Goal: Book appointment/travel/reservation

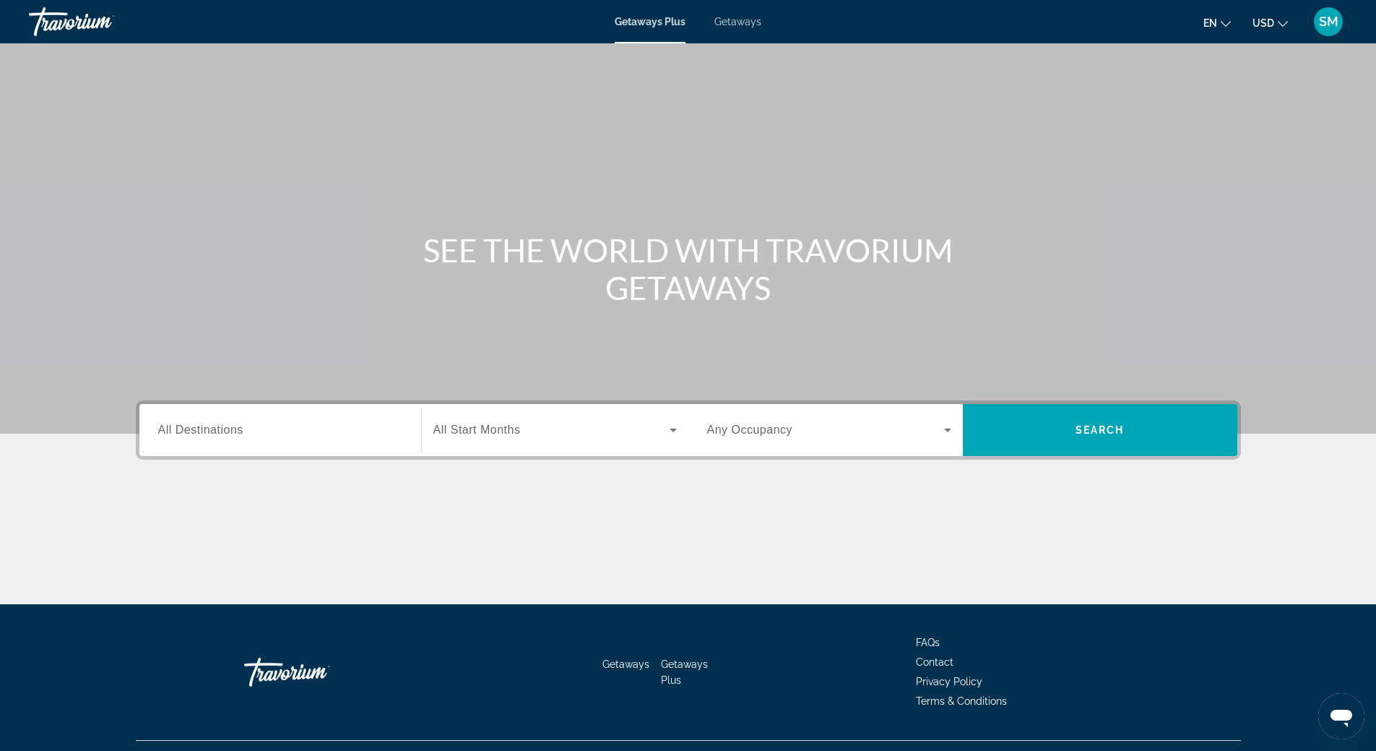
click at [738, 17] on span "Getaways" at bounding box center [738, 22] width 47 height 12
click at [203, 426] on span "All Destinations" at bounding box center [200, 429] width 85 height 12
click at [203, 426] on input "Destination All Destinations" at bounding box center [280, 430] width 244 height 17
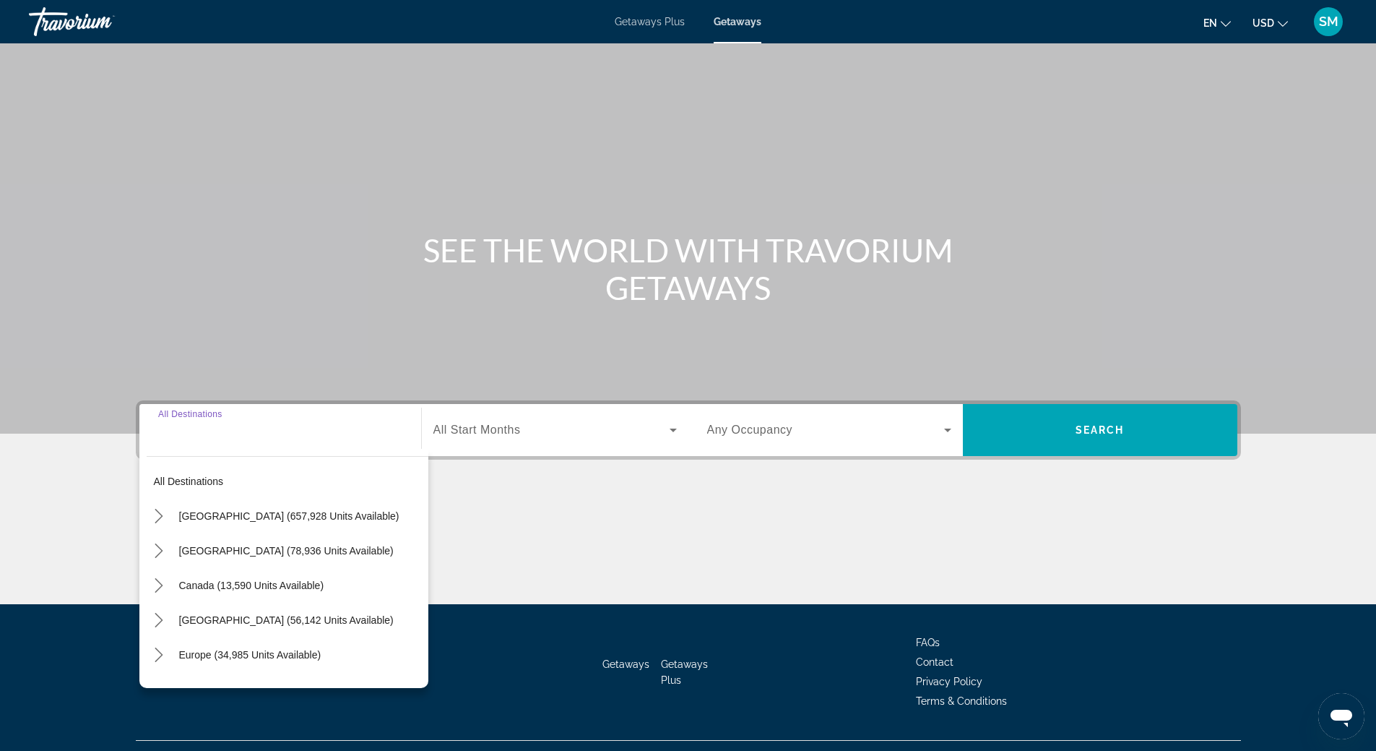
scroll to position [30, 0]
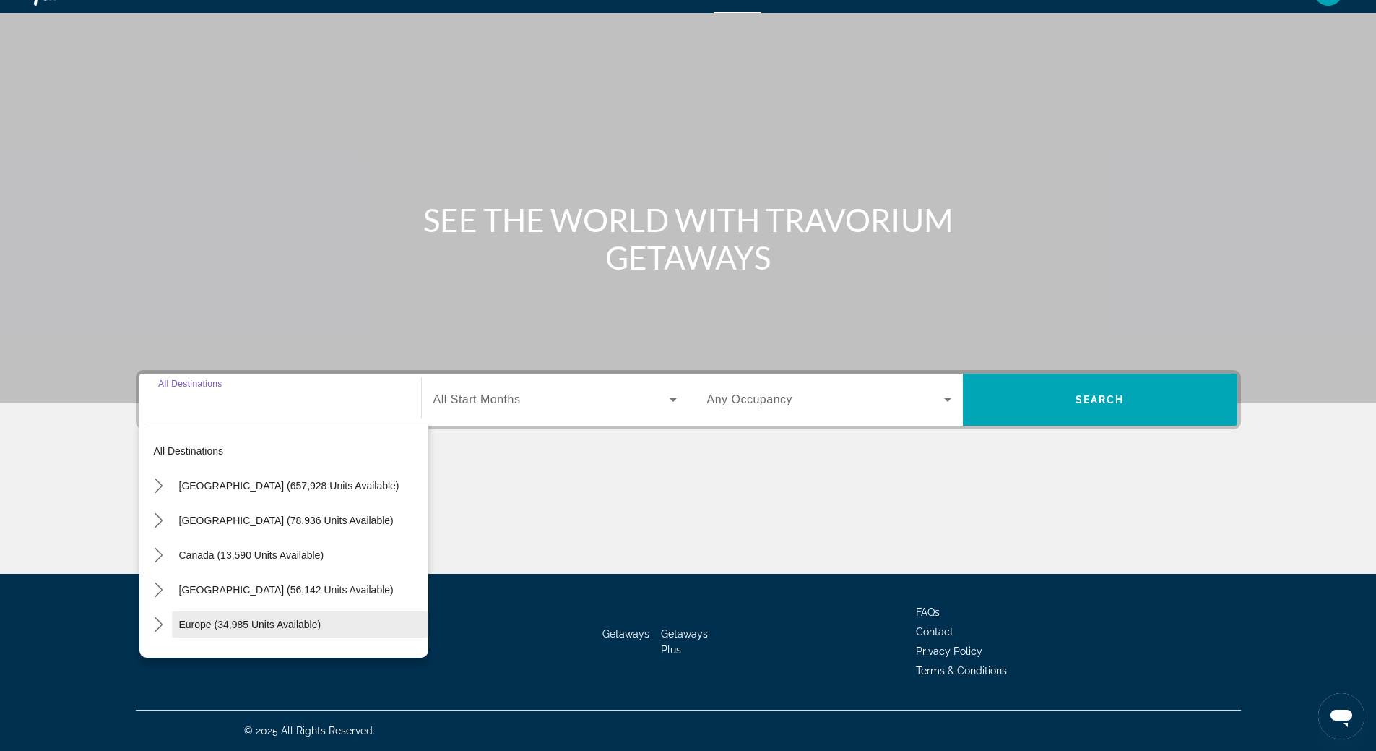
click at [227, 616] on span "Select destination: Europe (34,985 units available)" at bounding box center [300, 624] width 256 height 35
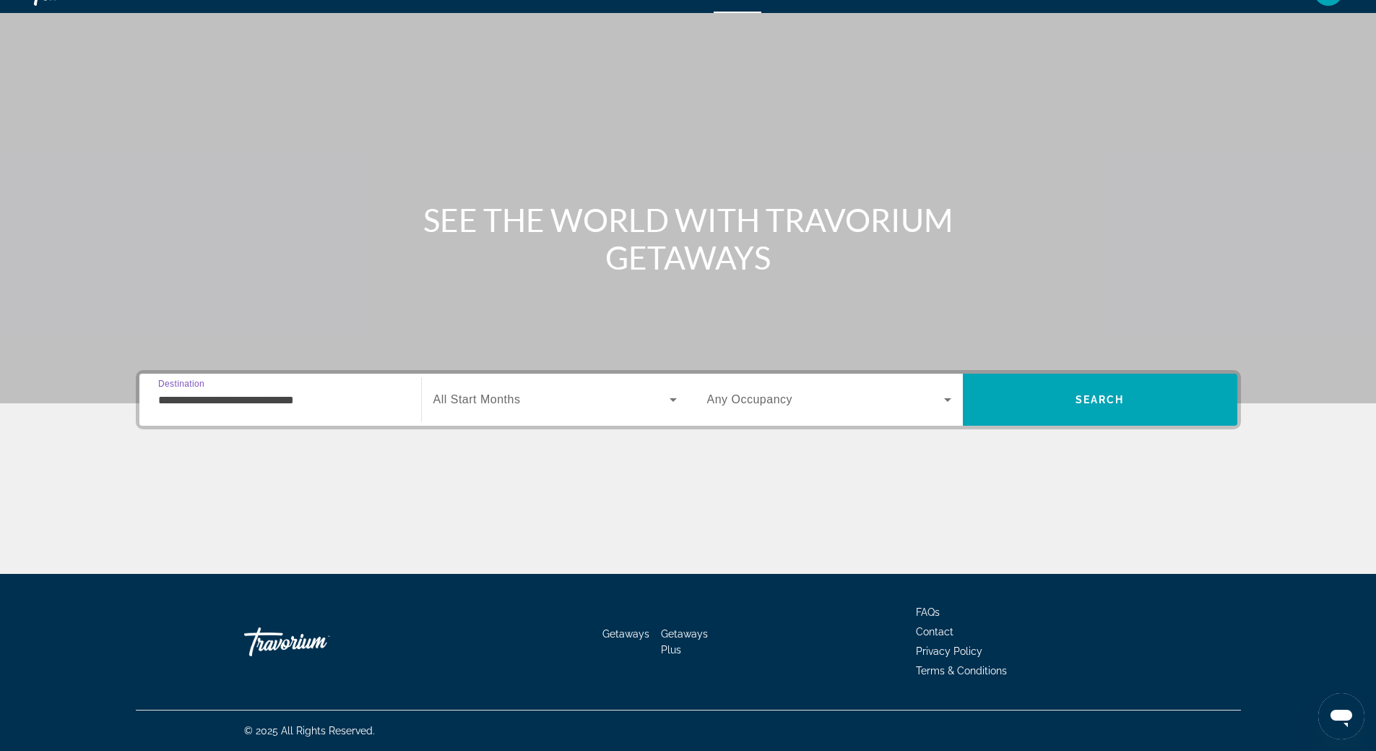
click at [235, 393] on input "**********" at bounding box center [280, 400] width 244 height 17
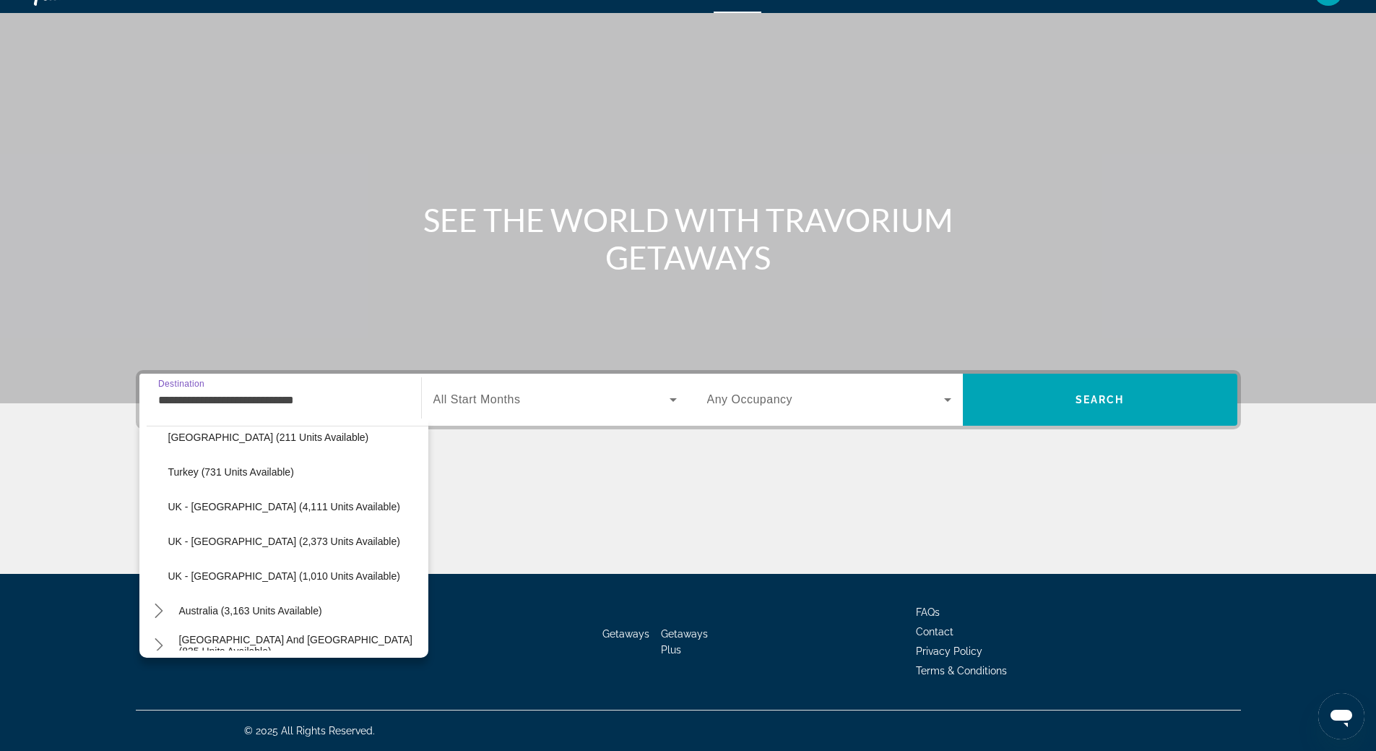
scroll to position [736, 0]
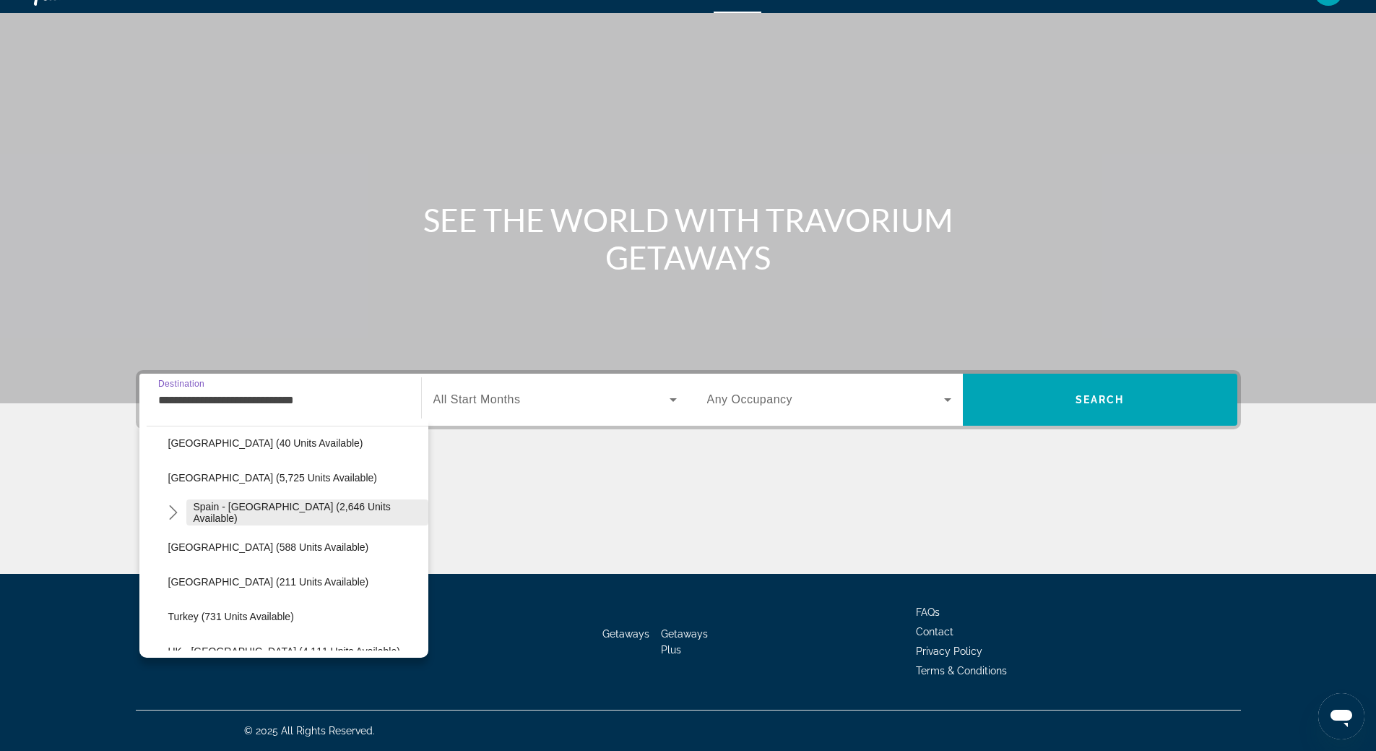
click at [253, 515] on span "Spain - [GEOGRAPHIC_DATA] (2,646 units available)" at bounding box center [308, 512] width 228 height 23
type input "**********"
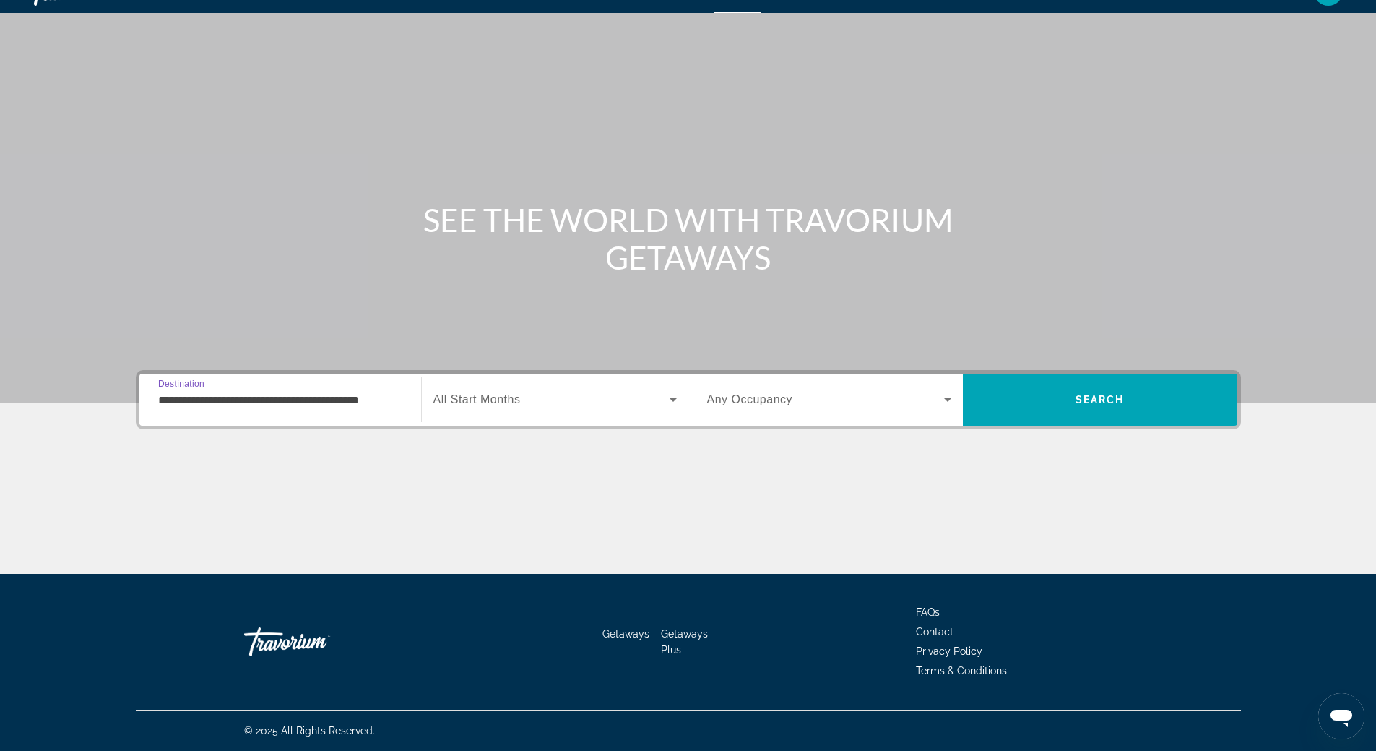
click at [672, 399] on icon "Search widget" at bounding box center [673, 400] width 7 height 4
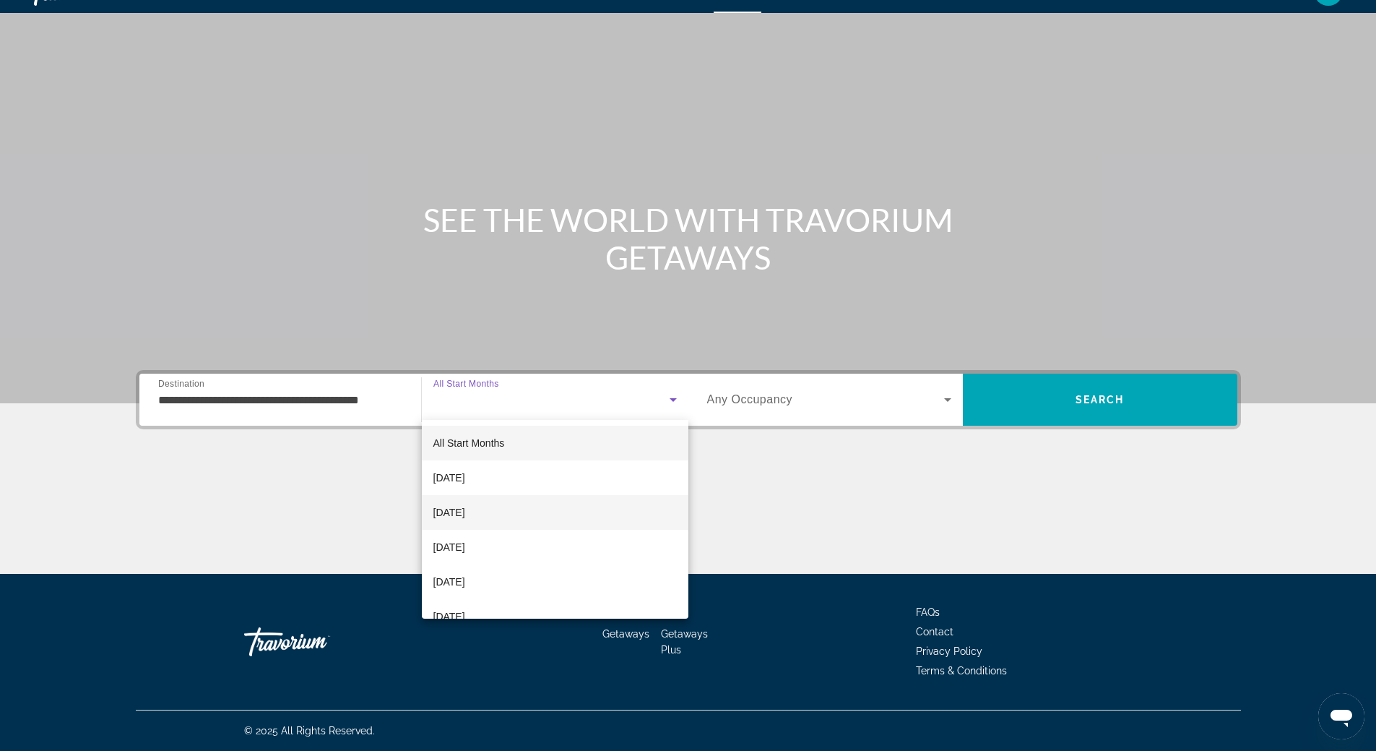
scroll to position [144, 0]
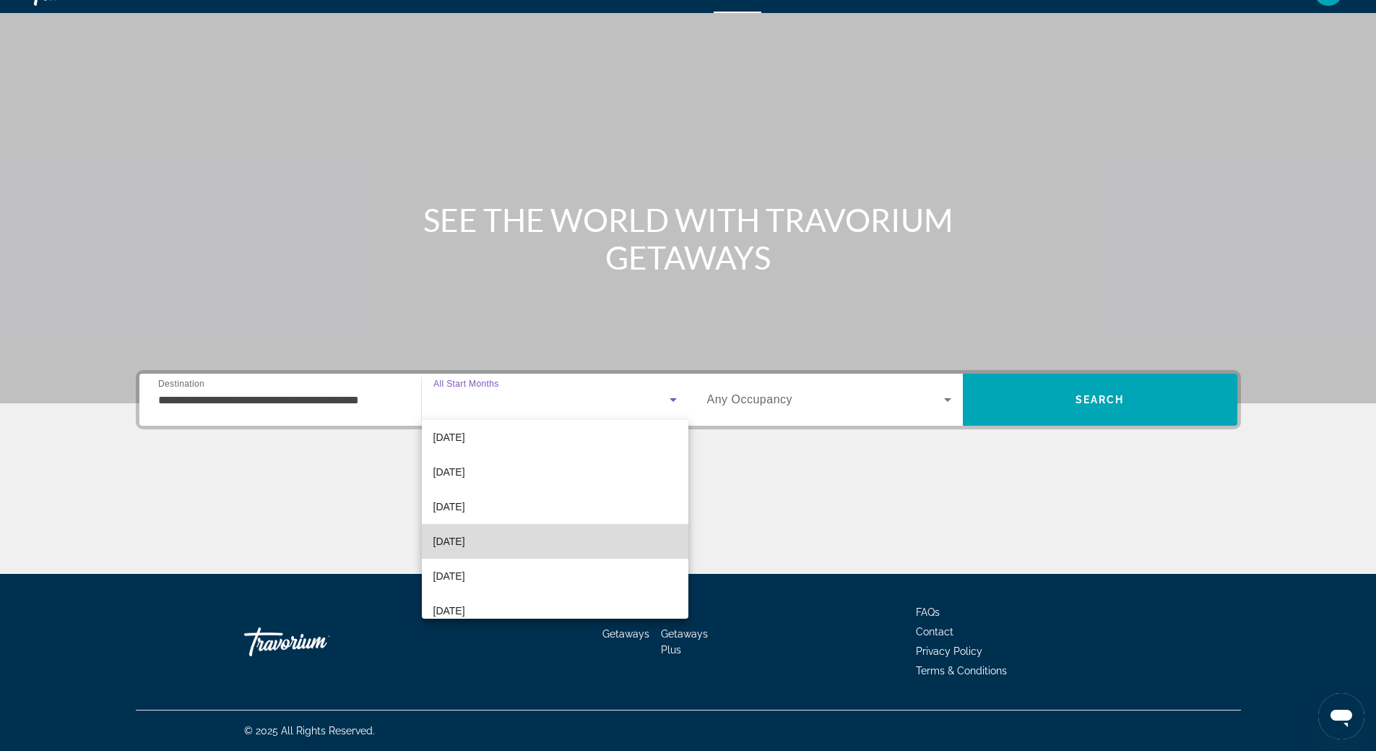
click at [596, 534] on mat-option "[DATE]" at bounding box center [555, 541] width 267 height 35
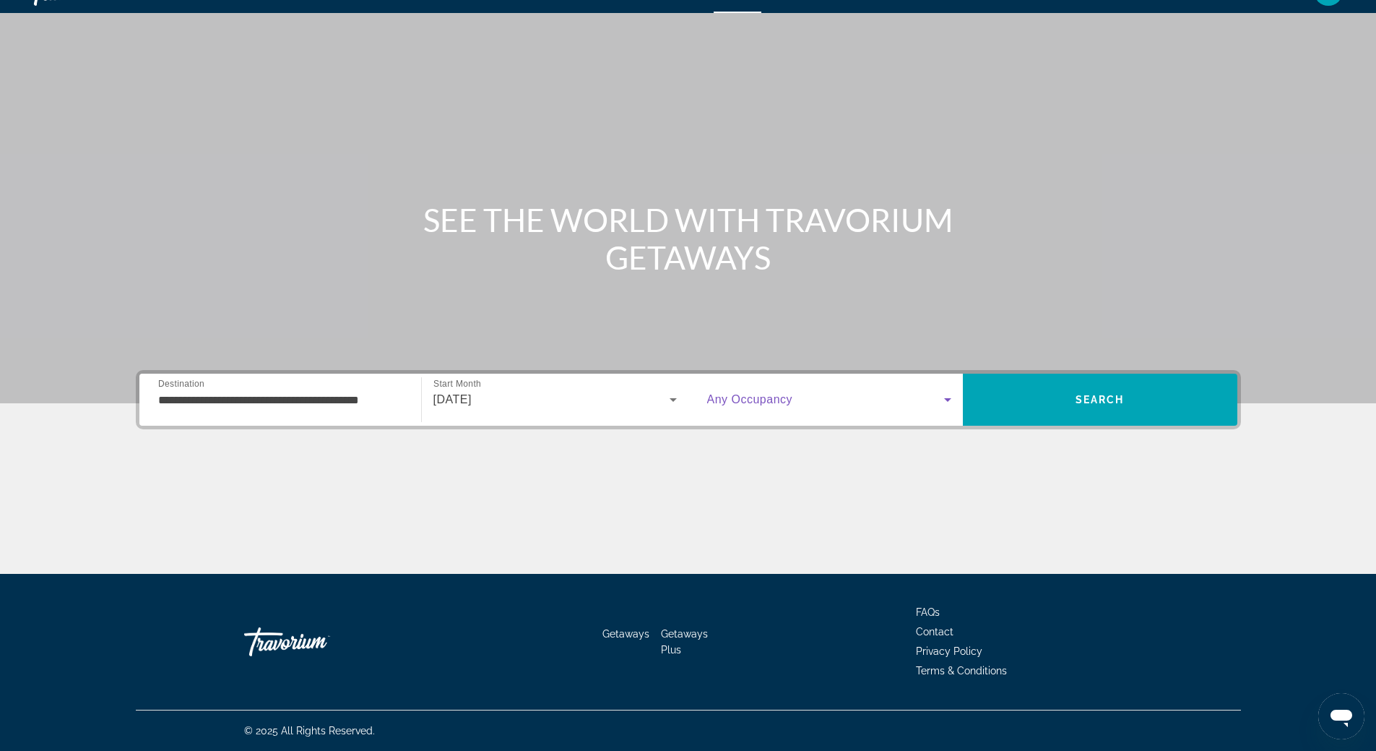
click at [946, 400] on icon "Search widget" at bounding box center [947, 400] width 7 height 4
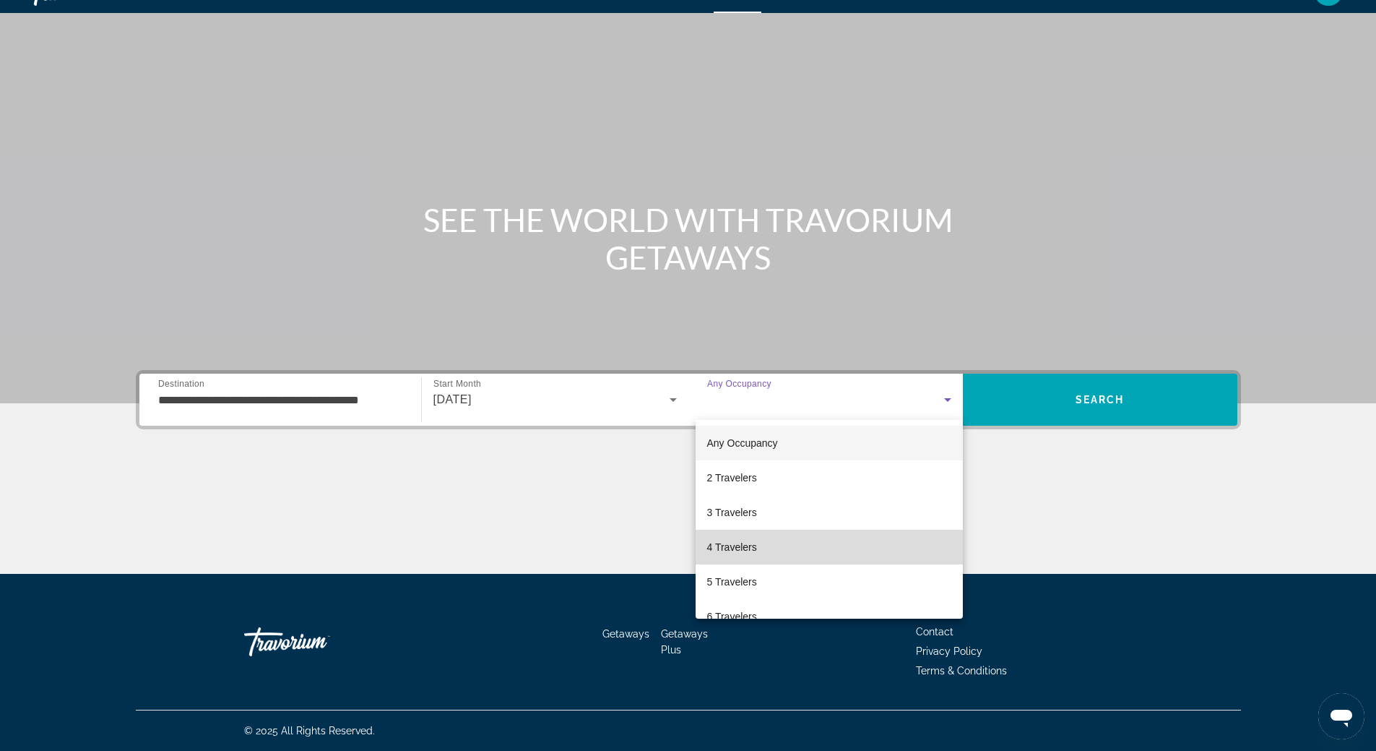
click at [871, 554] on mat-option "4 Travelers" at bounding box center [829, 547] width 267 height 35
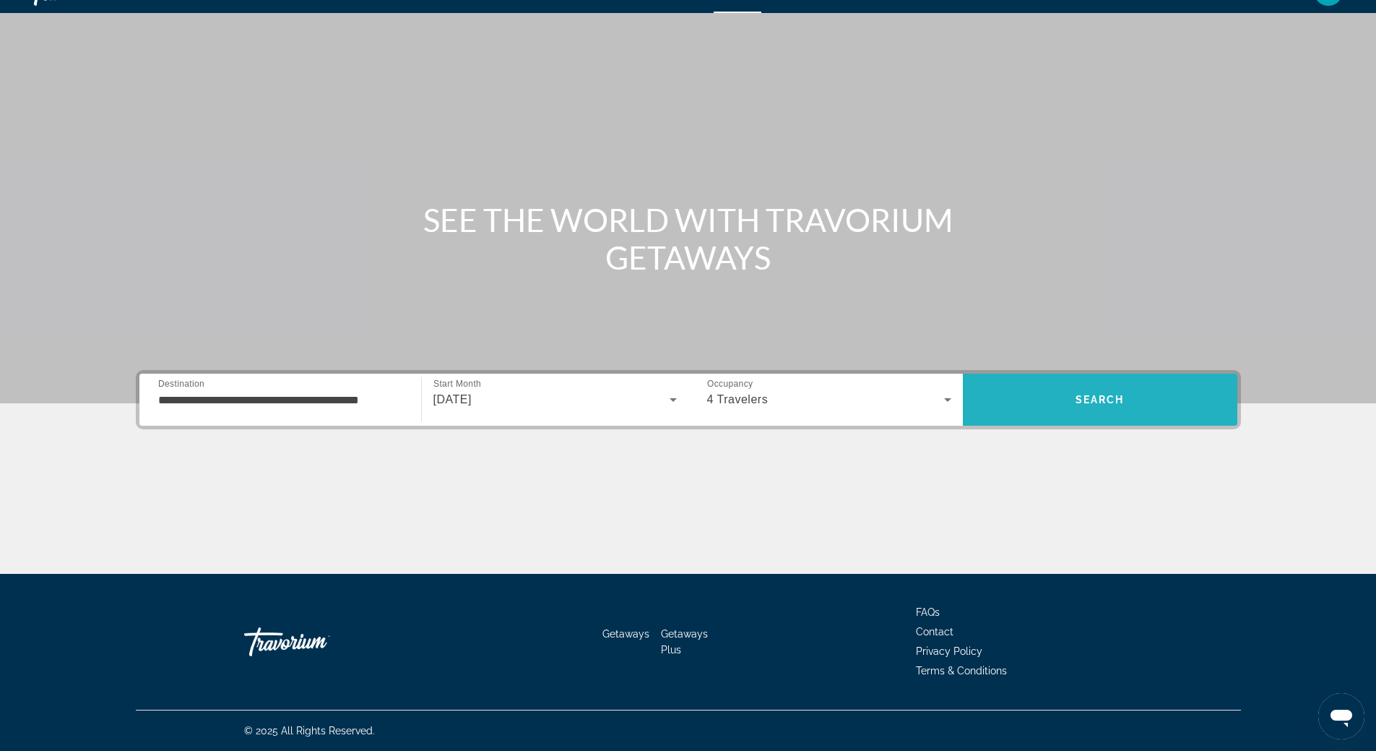
click at [1104, 387] on span "Search" at bounding box center [1100, 399] width 275 height 35
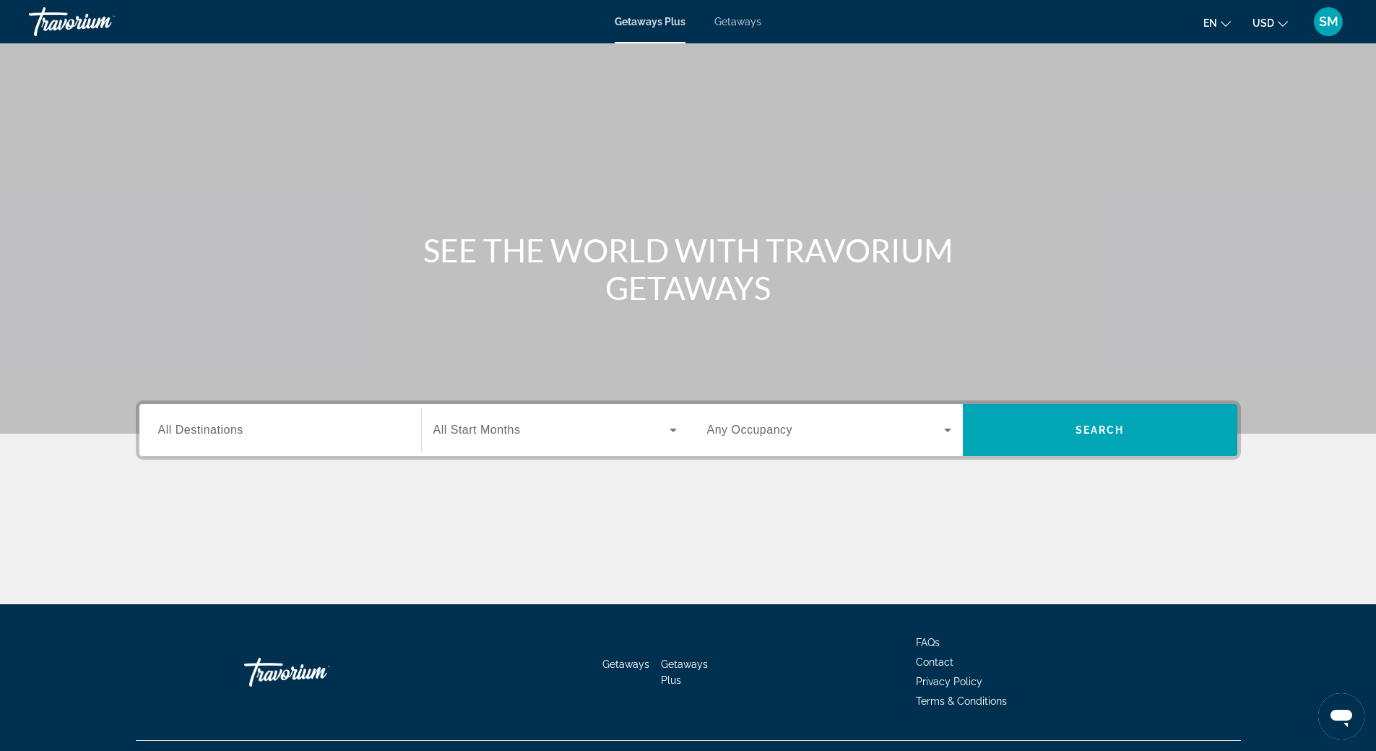
click at [197, 436] on label "Destination All Destinations" at bounding box center [200, 429] width 85 height 13
click at [197, 436] on input "Destination All Destinations" at bounding box center [280, 430] width 244 height 17
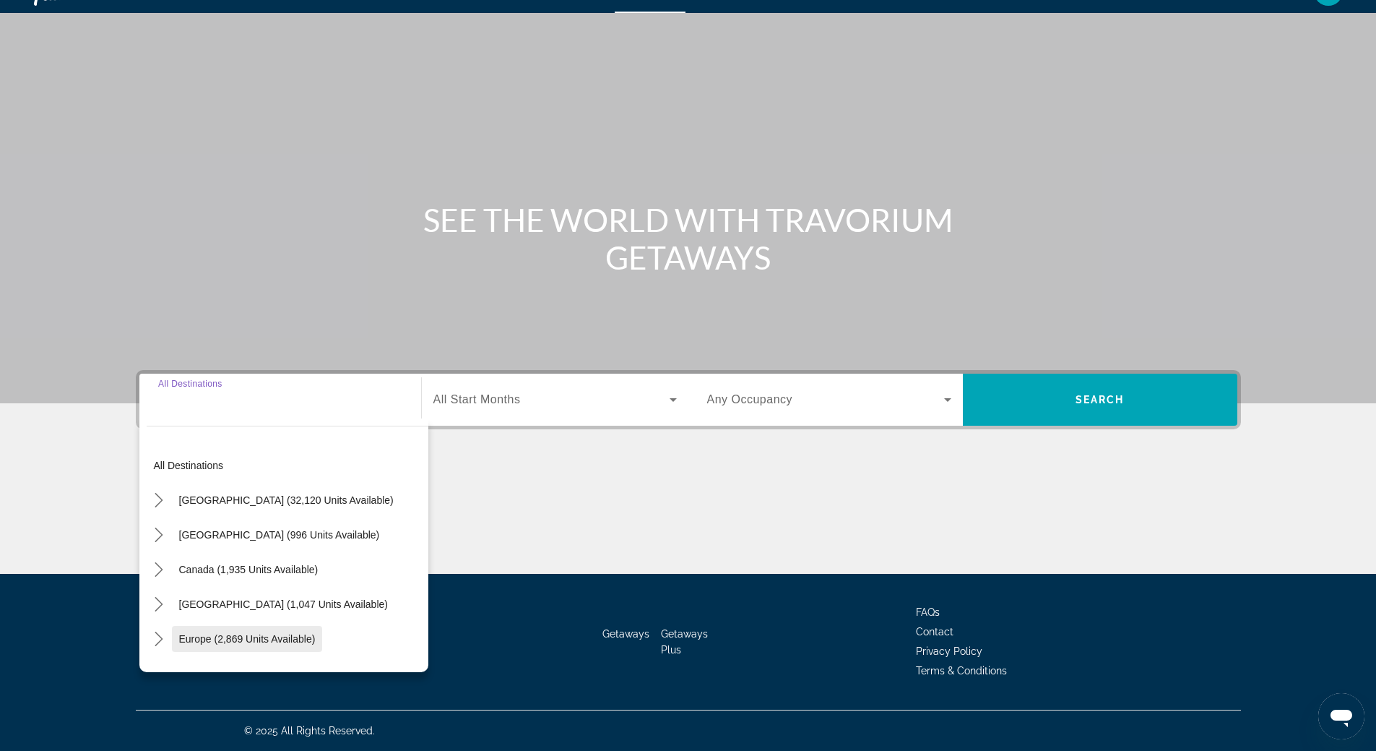
click at [212, 641] on span "Europe (2,869 units available)" at bounding box center [247, 639] width 137 height 12
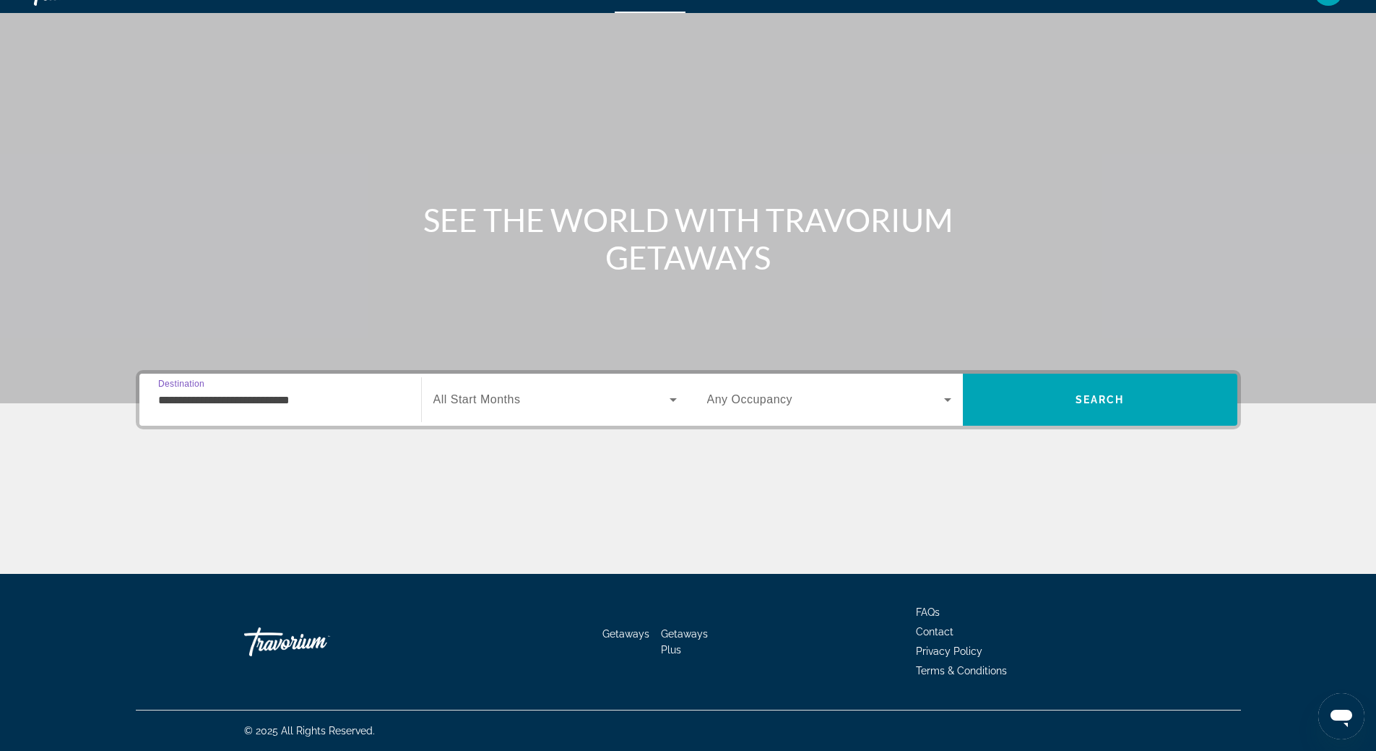
click at [266, 400] on input "**********" at bounding box center [280, 400] width 244 height 17
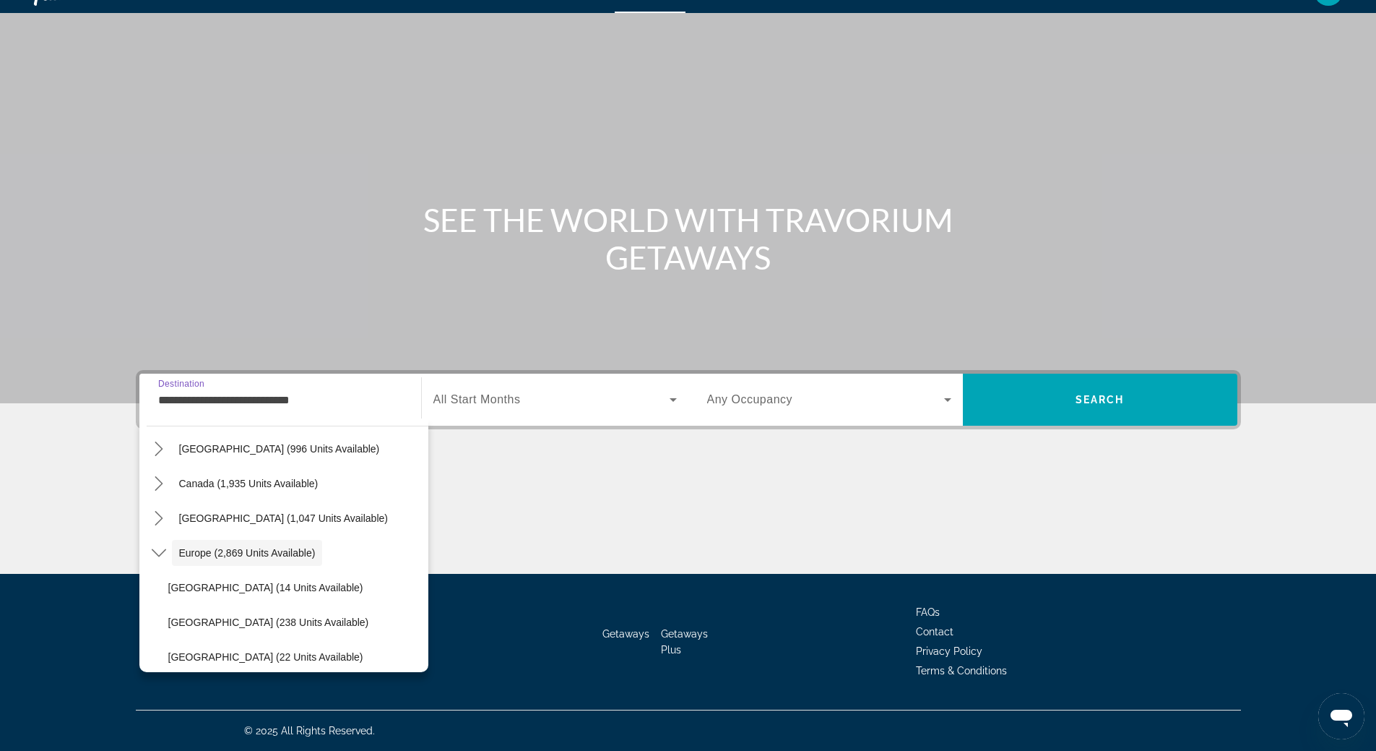
scroll to position [519, 0]
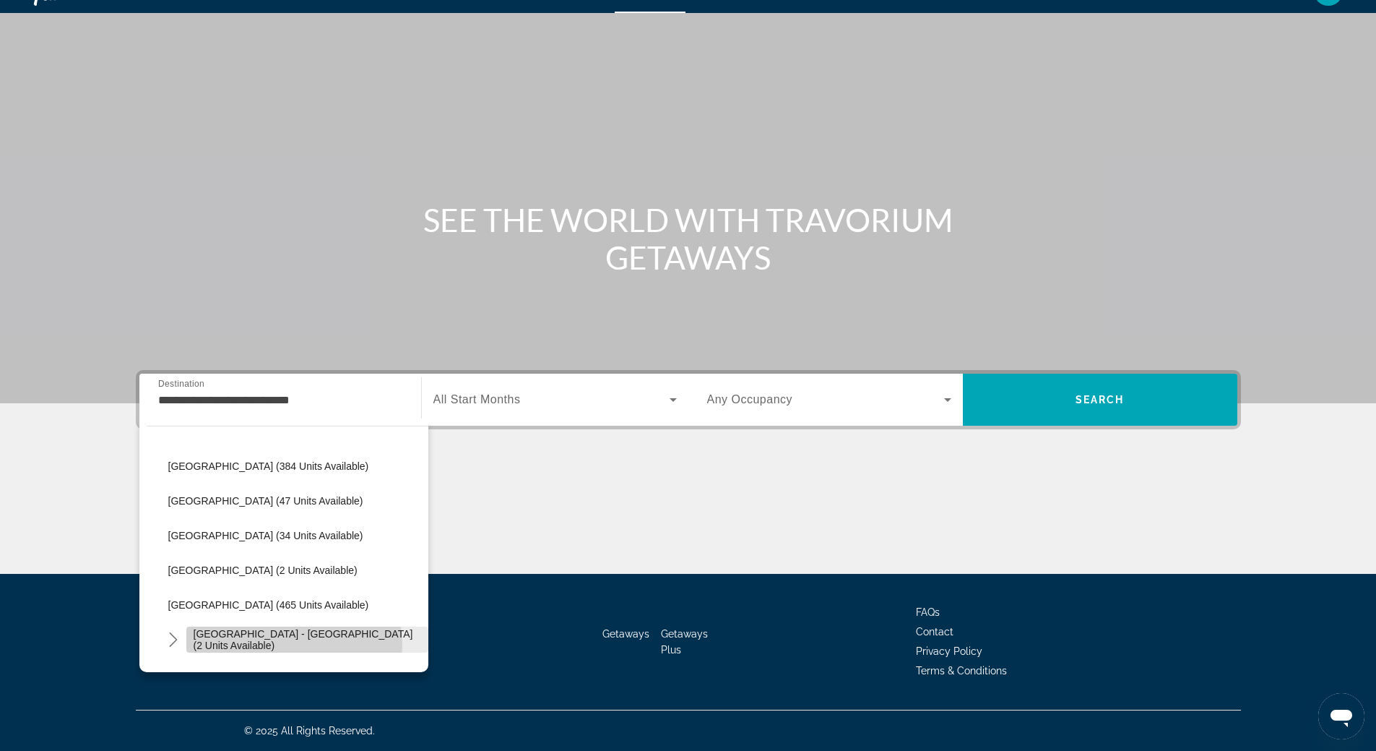
click at [293, 644] on span "[GEOGRAPHIC_DATA] - [GEOGRAPHIC_DATA] (2 units available)" at bounding box center [308, 639] width 228 height 23
type input "**********"
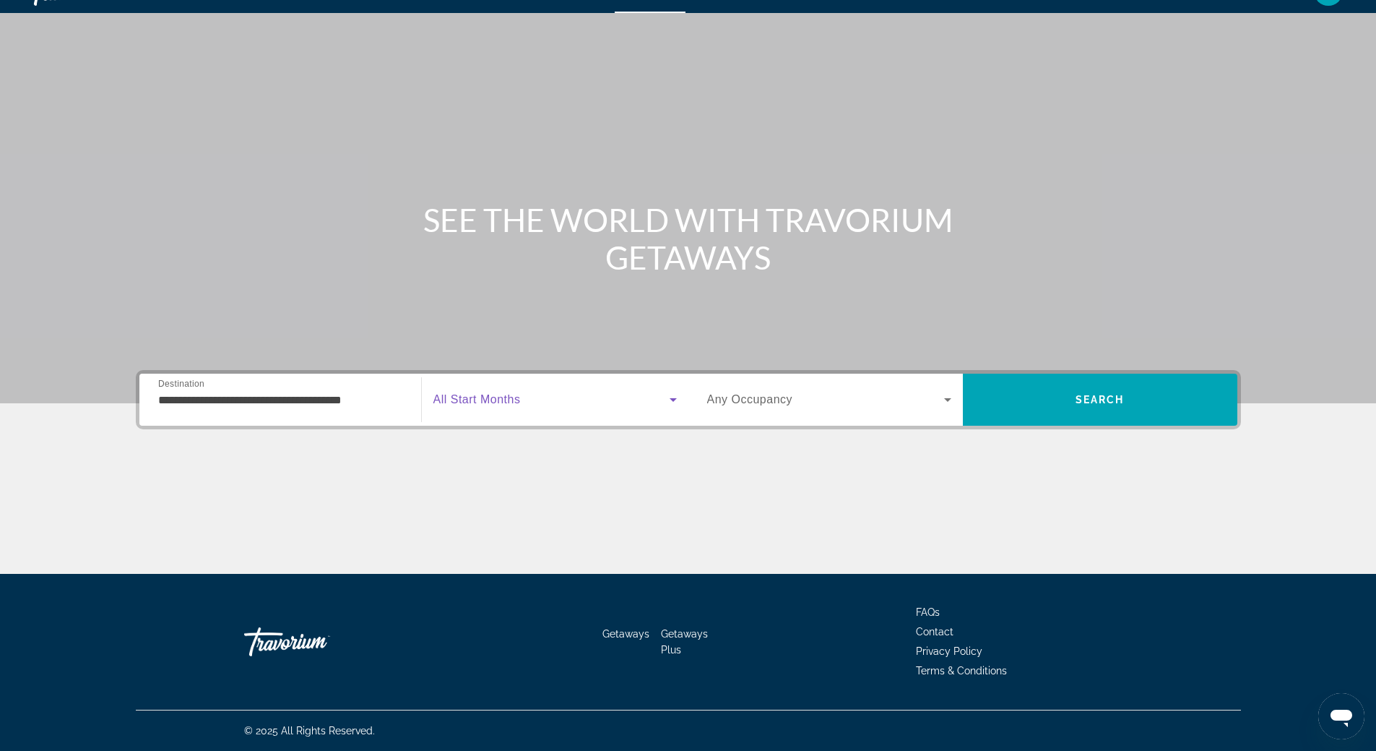
click at [673, 401] on icon "Search widget" at bounding box center [673, 400] width 7 height 4
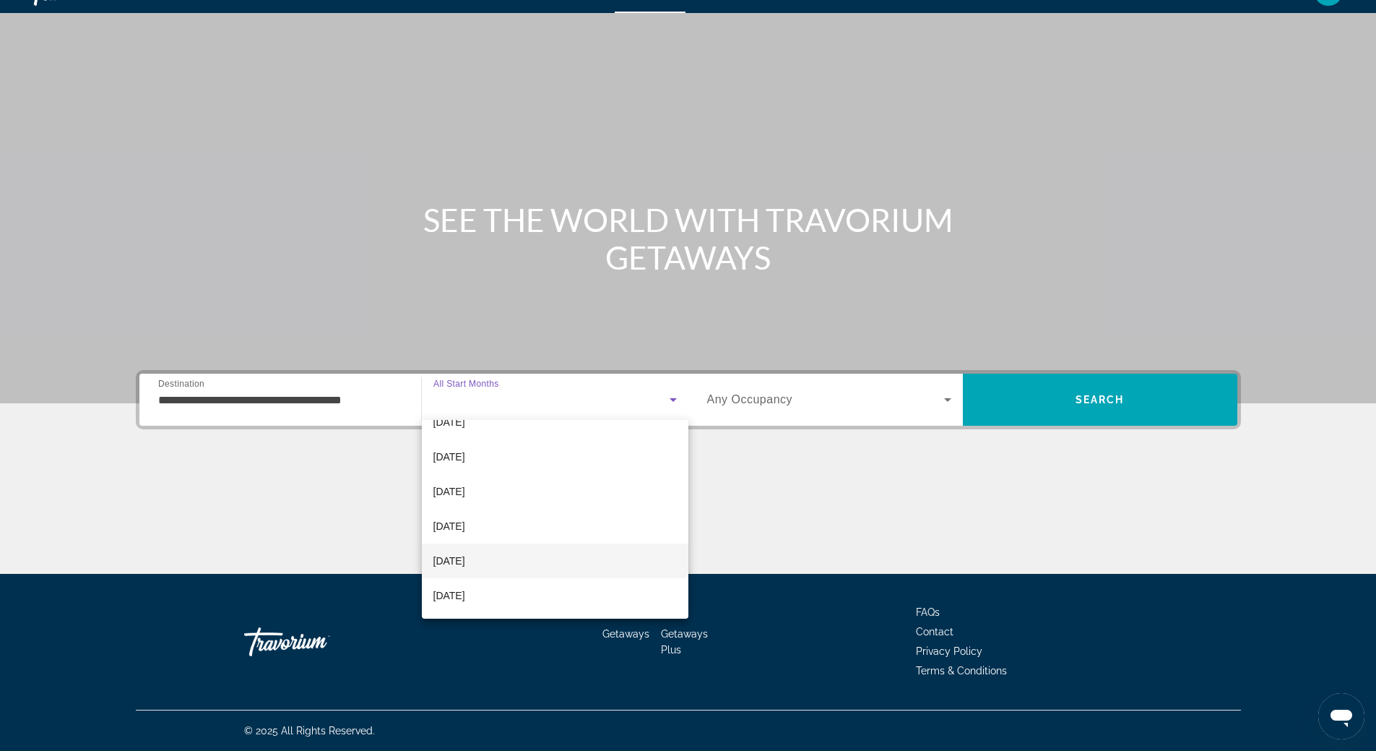
scroll to position [154, 0]
click at [520, 533] on mat-option "[DATE]" at bounding box center [555, 531] width 267 height 35
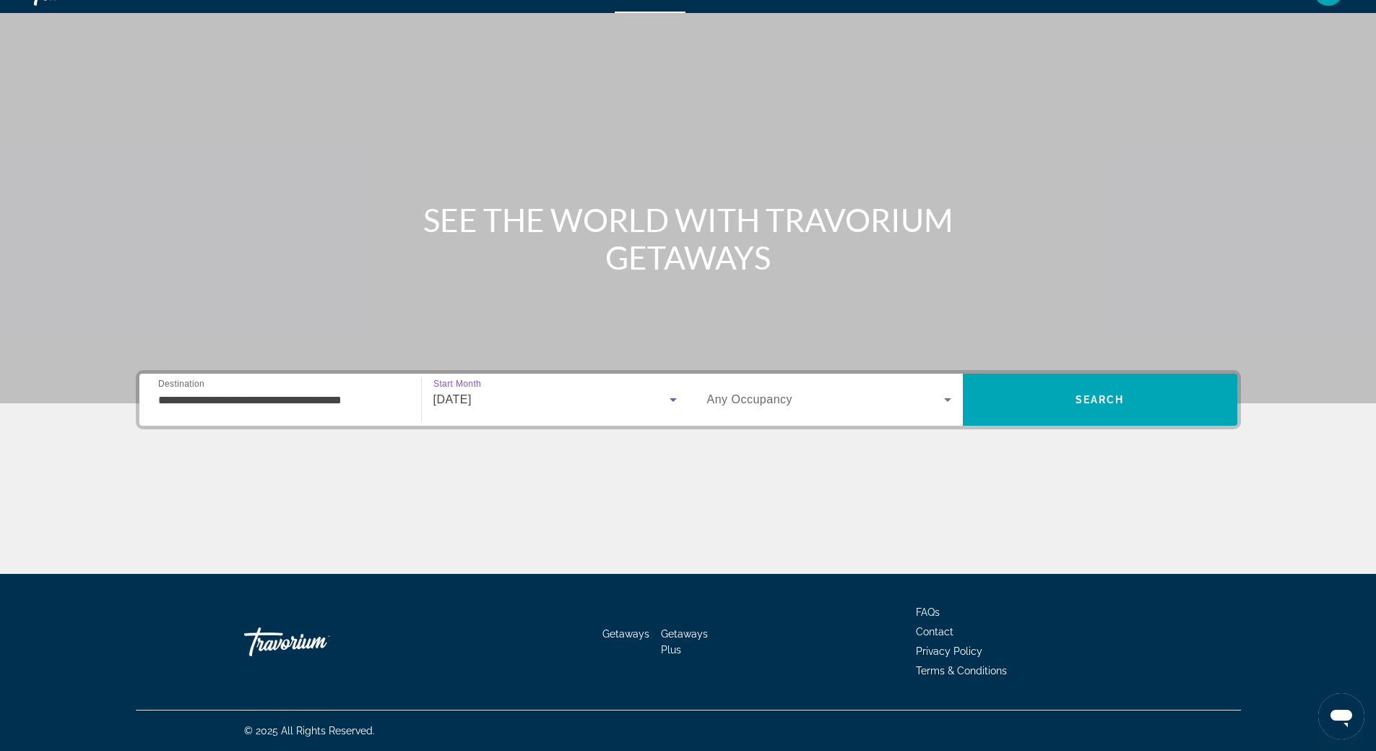
click at [949, 400] on icon "Search widget" at bounding box center [947, 400] width 7 height 4
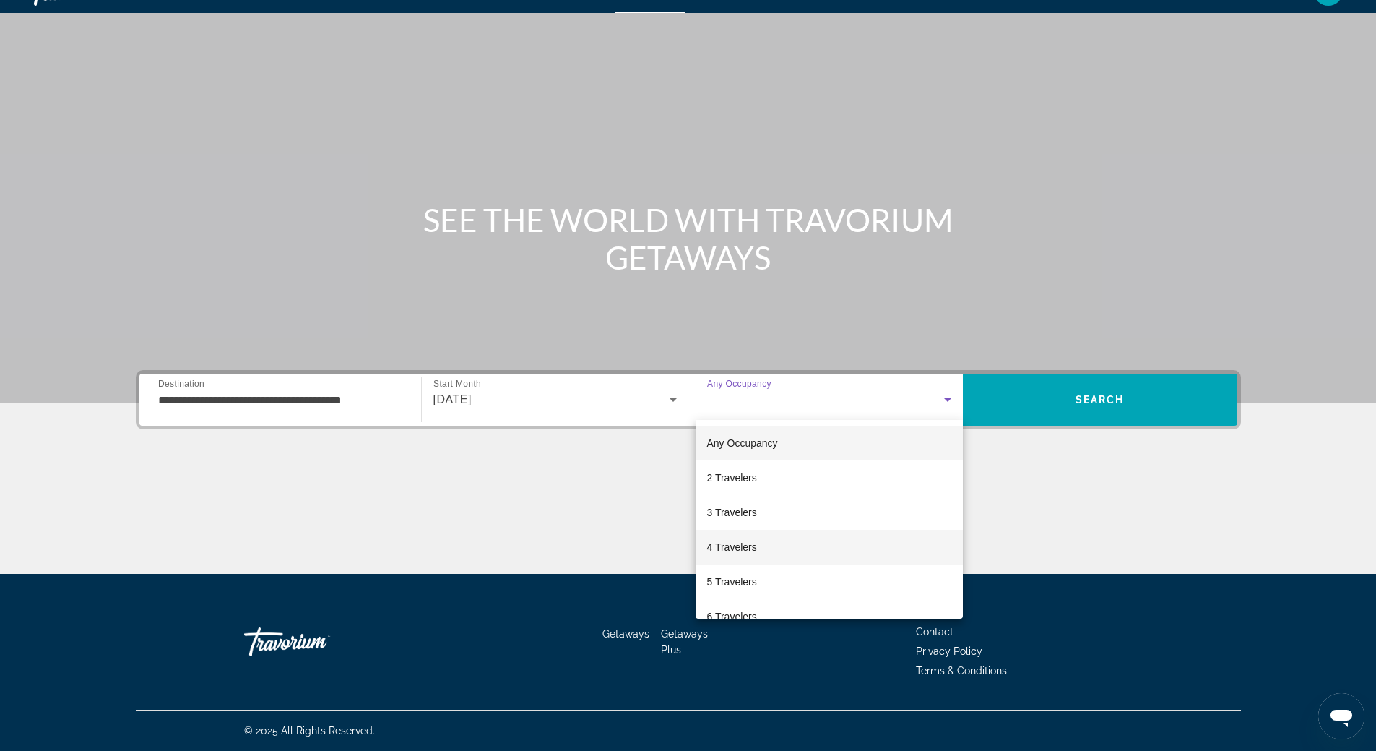
click at [856, 539] on mat-option "4 Travelers" at bounding box center [829, 547] width 267 height 35
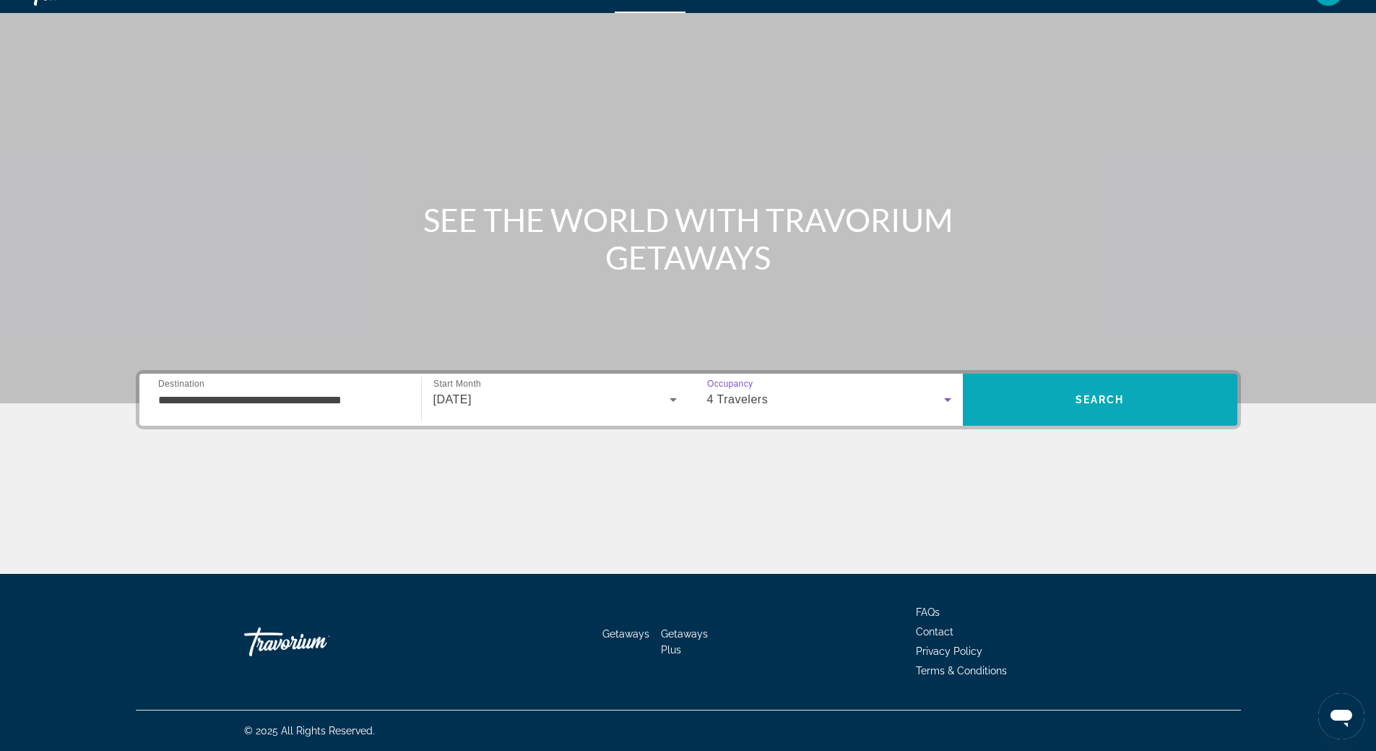
click at [1077, 402] on span "Search" at bounding box center [1100, 400] width 49 height 12
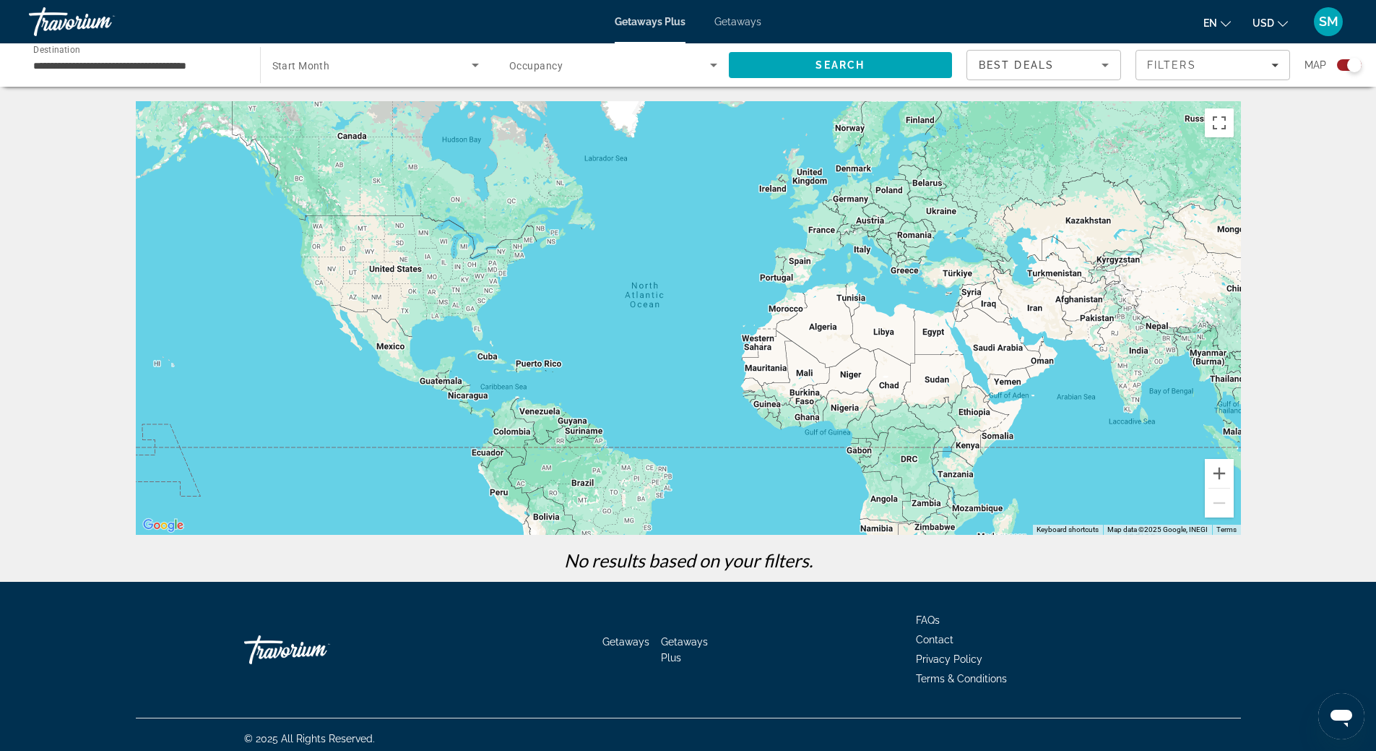
click at [728, 22] on span "Getaways" at bounding box center [738, 22] width 47 height 12
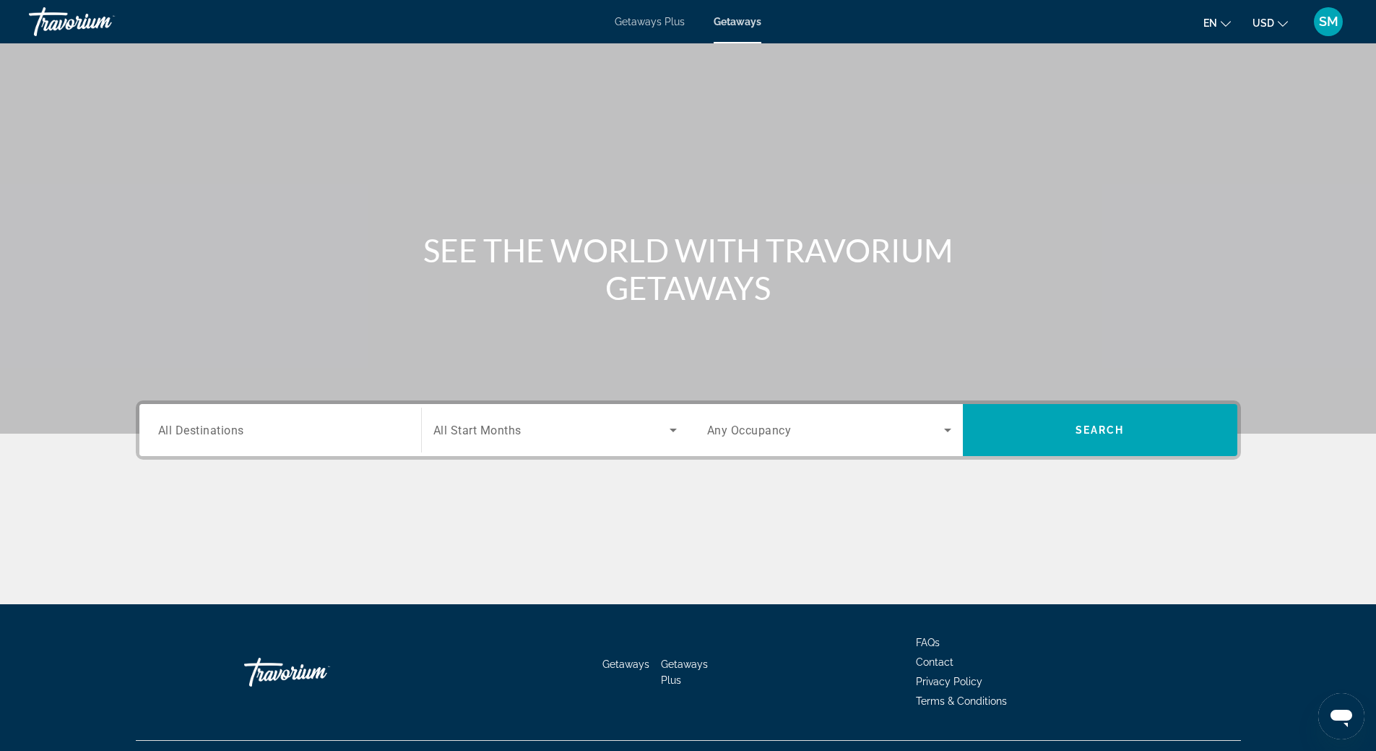
click at [230, 426] on span "All Destinations" at bounding box center [201, 430] width 86 height 14
click at [230, 426] on input "Destination All Destinations" at bounding box center [280, 430] width 244 height 17
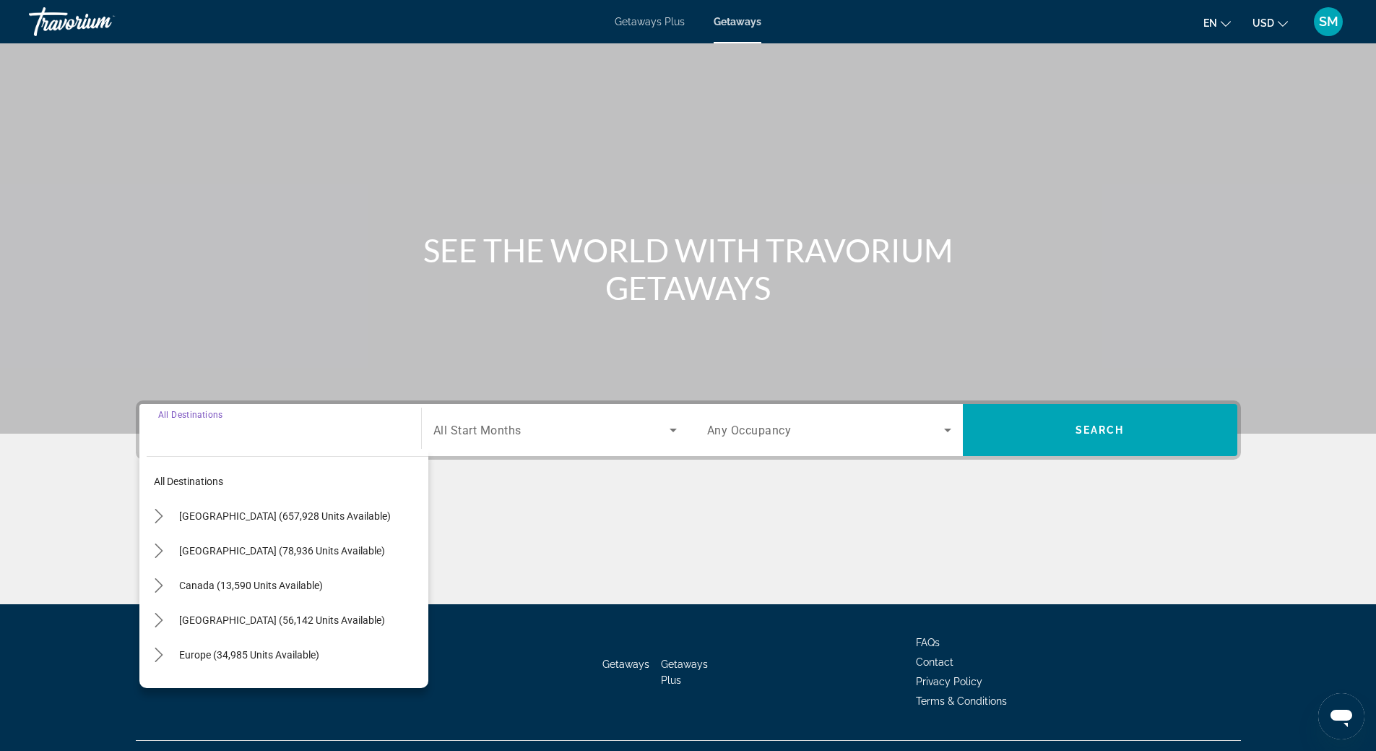
scroll to position [30, 0]
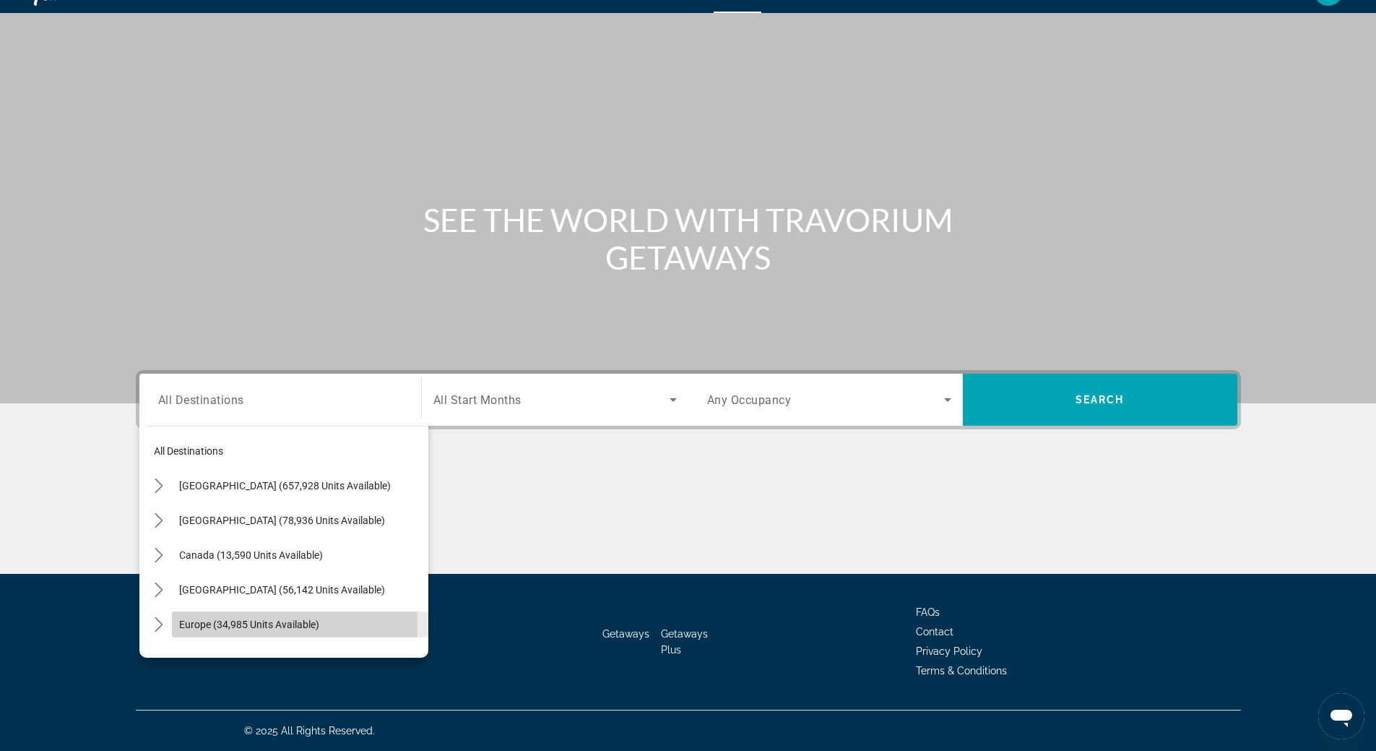
click at [242, 626] on span "Europe (34,985 units available)" at bounding box center [249, 624] width 140 height 12
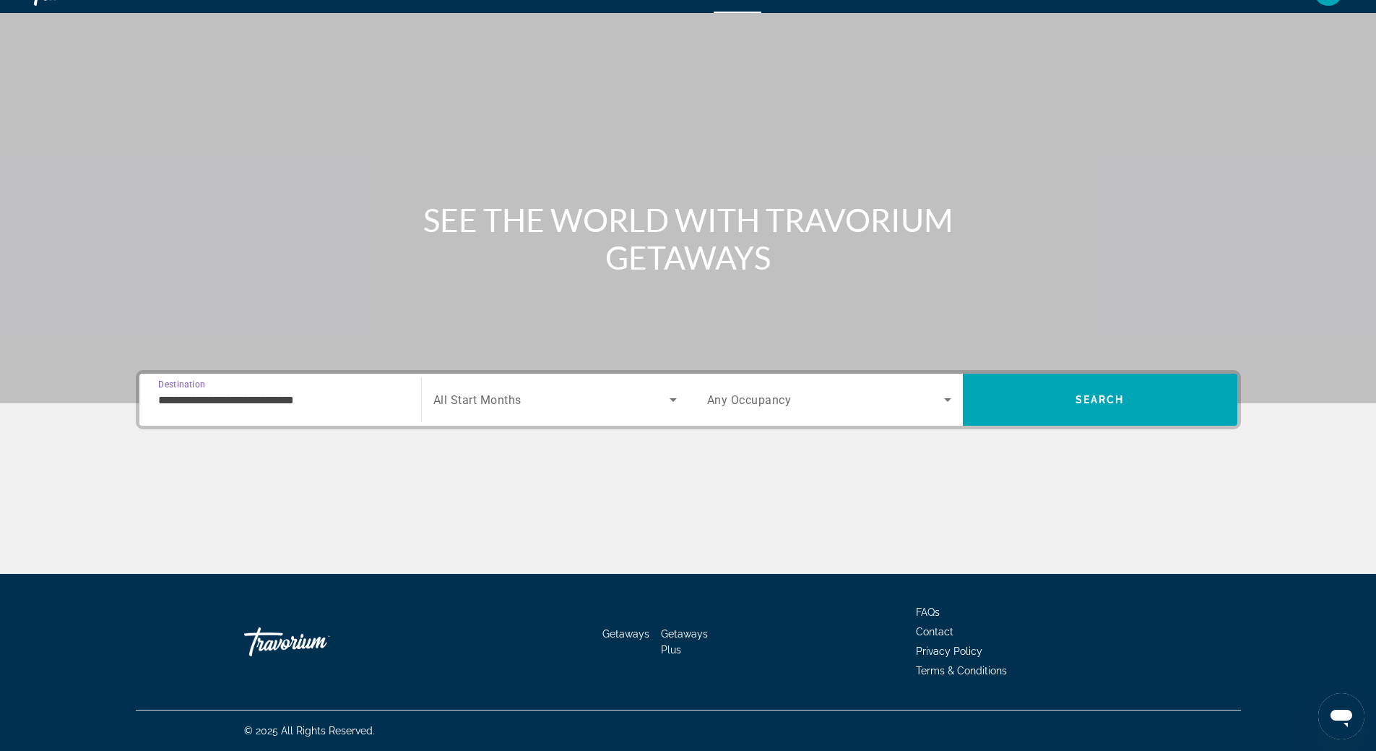
click at [245, 405] on input "**********" at bounding box center [280, 400] width 244 height 17
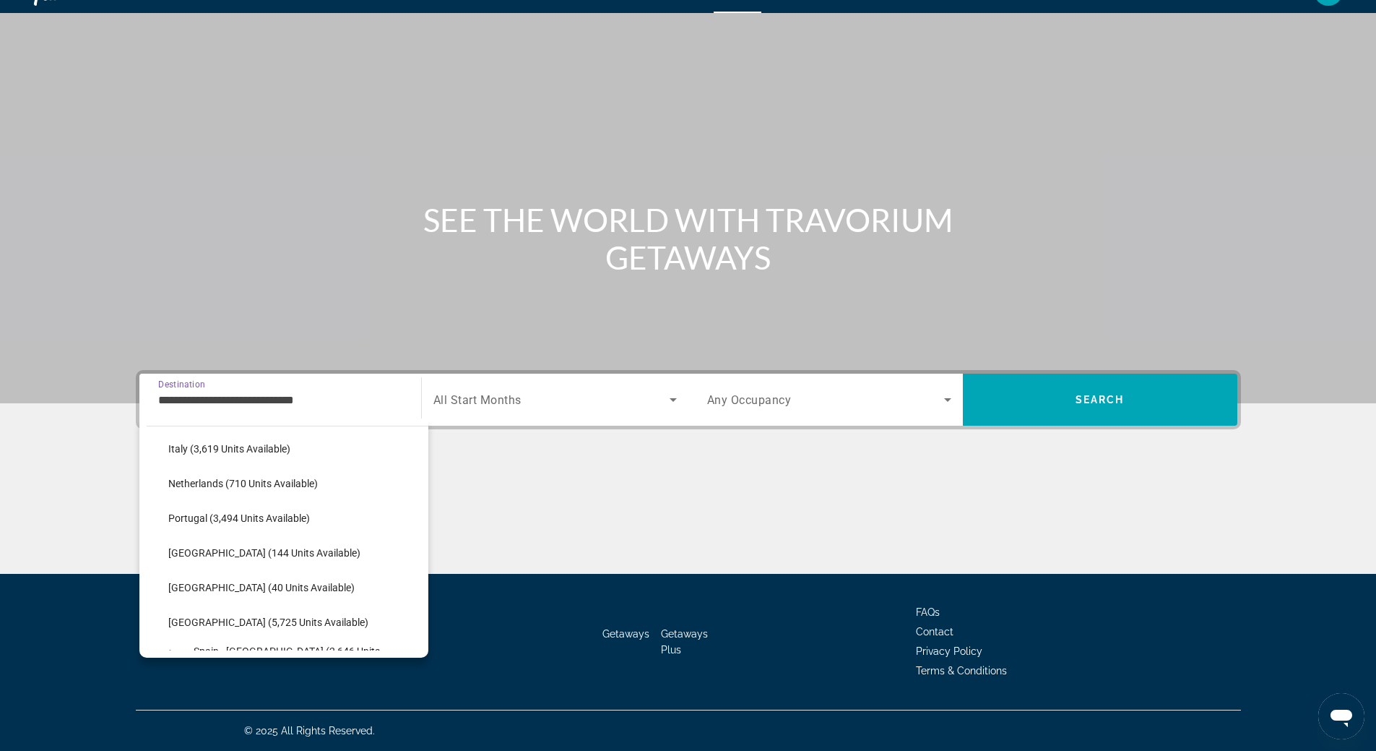
scroll to position [664, 0]
click at [261, 580] on span "Spain - [GEOGRAPHIC_DATA] (2,646 units available)" at bounding box center [308, 584] width 228 height 23
type input "**********"
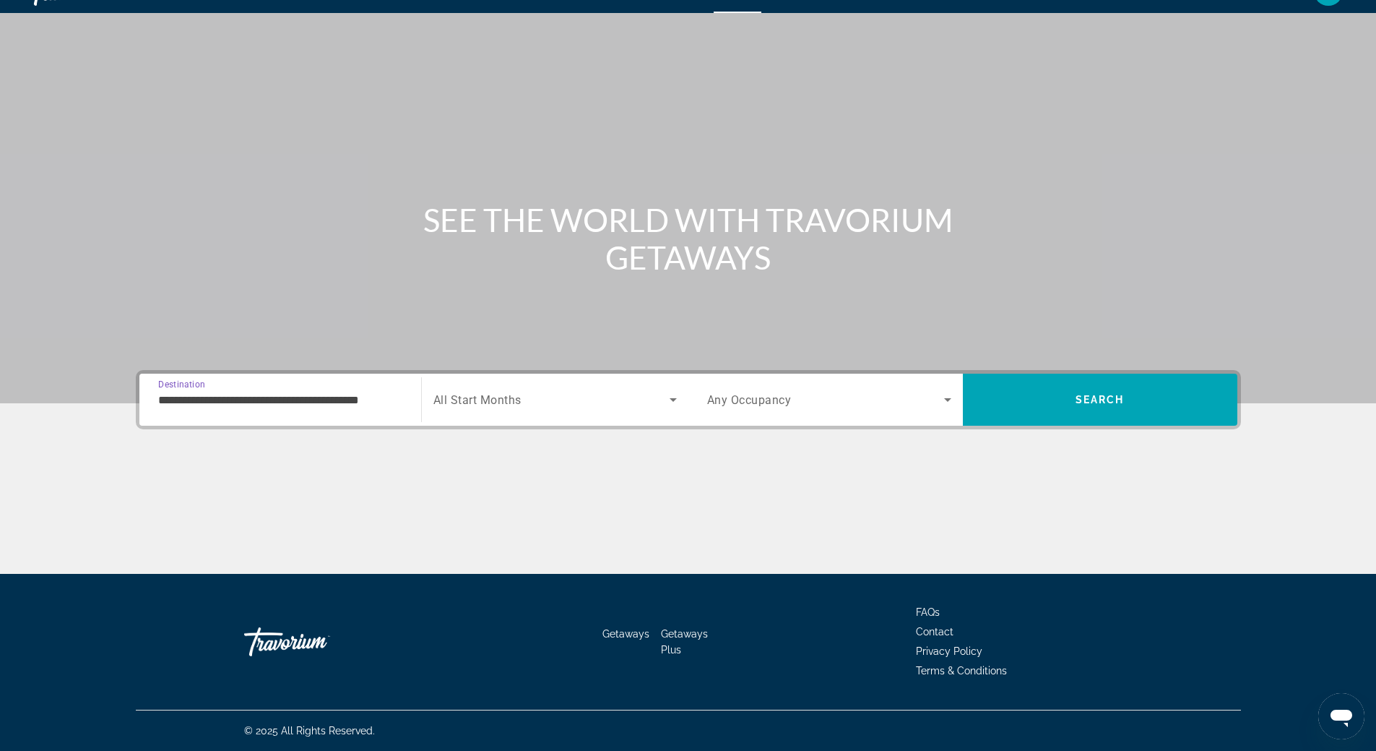
click at [675, 402] on icon "Search widget" at bounding box center [673, 399] width 17 height 17
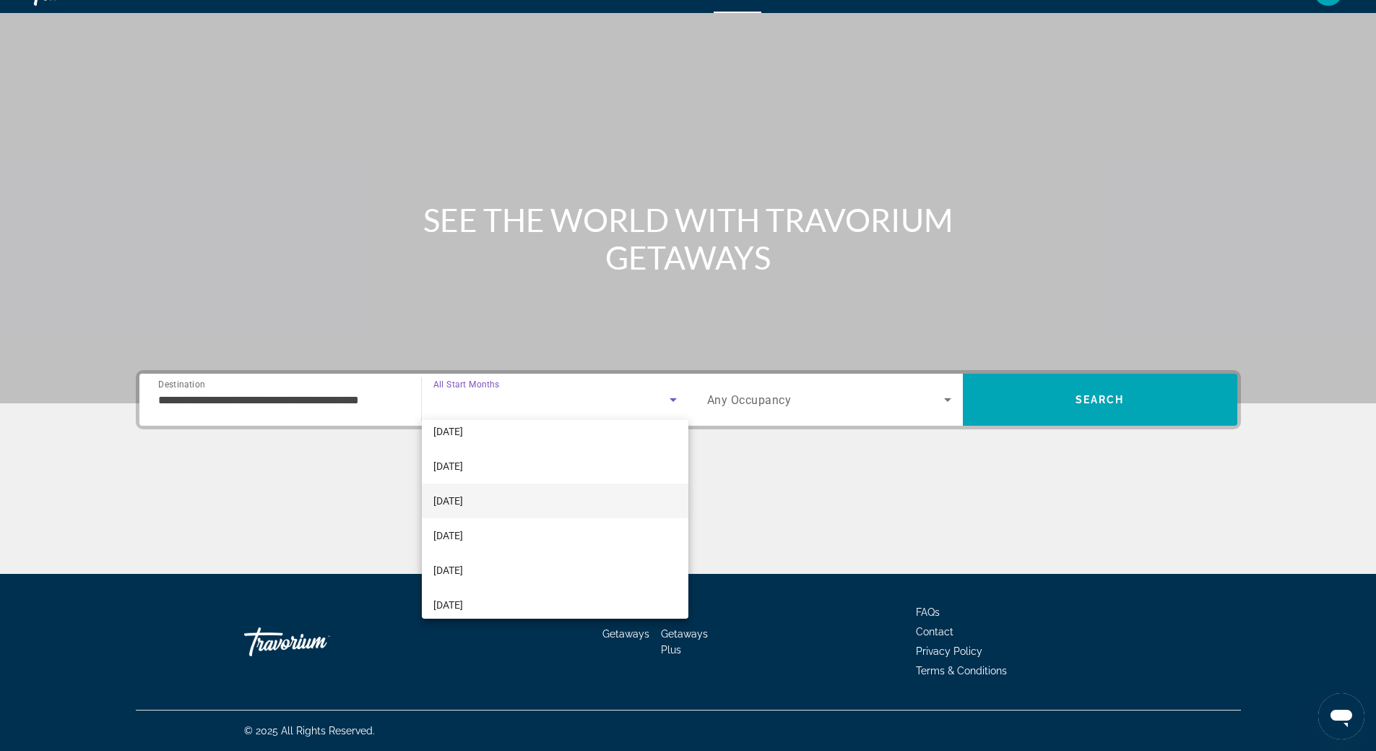
scroll to position [217, 0]
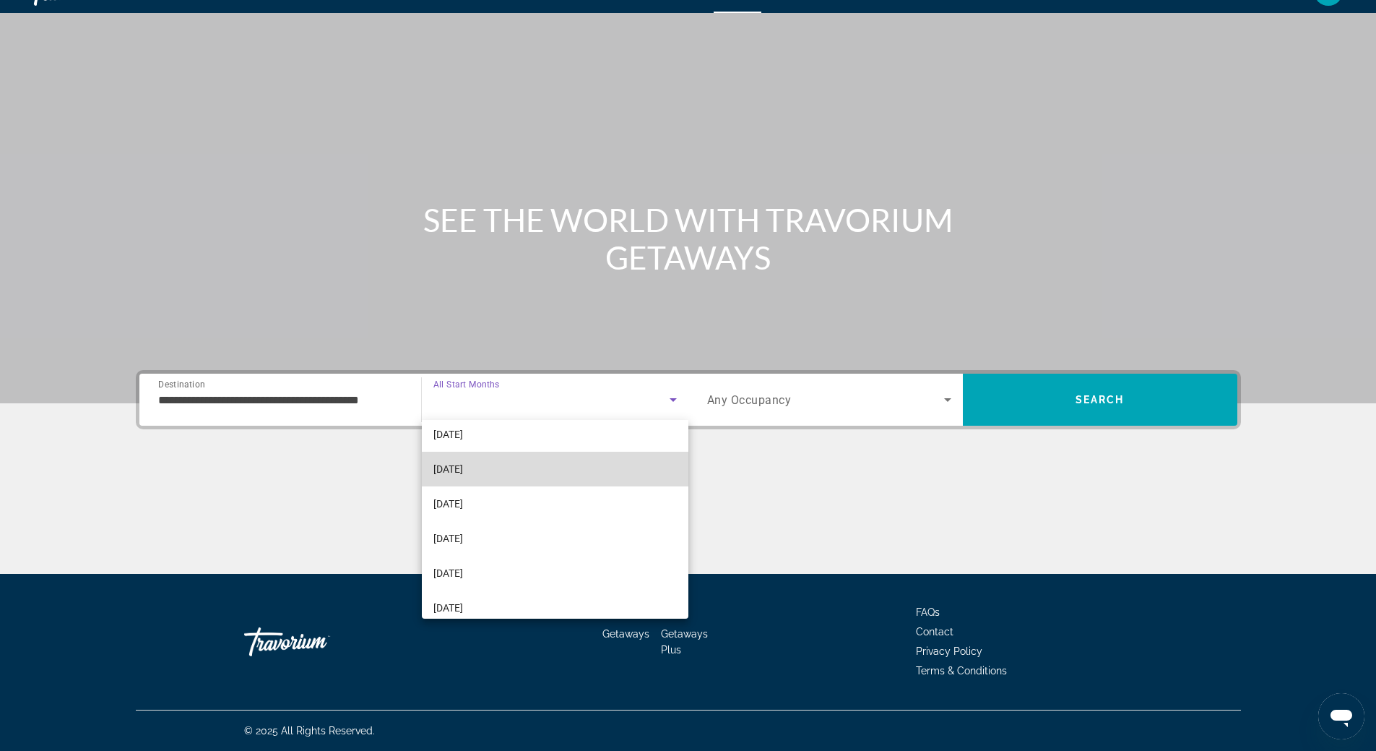
click at [558, 464] on mat-option "[DATE]" at bounding box center [555, 469] width 267 height 35
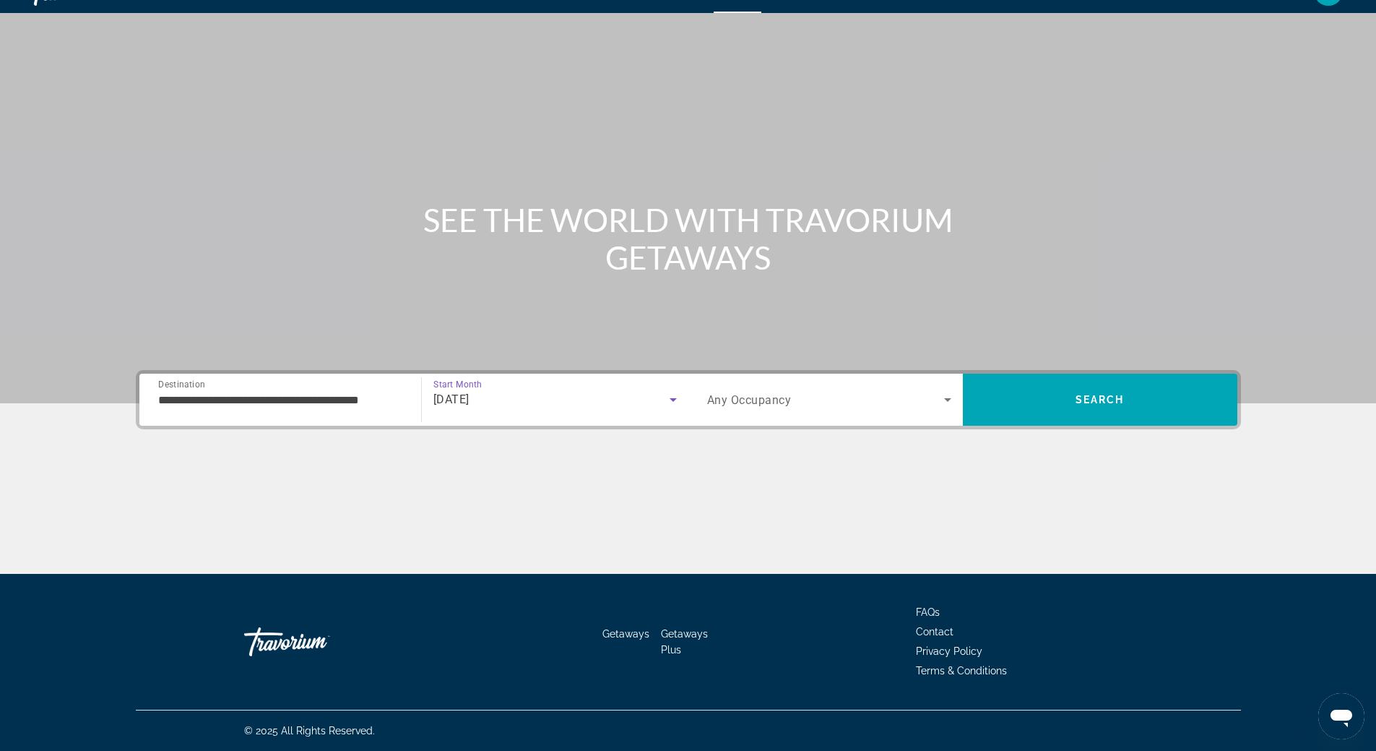
click at [949, 400] on icon "Search widget" at bounding box center [947, 400] width 7 height 4
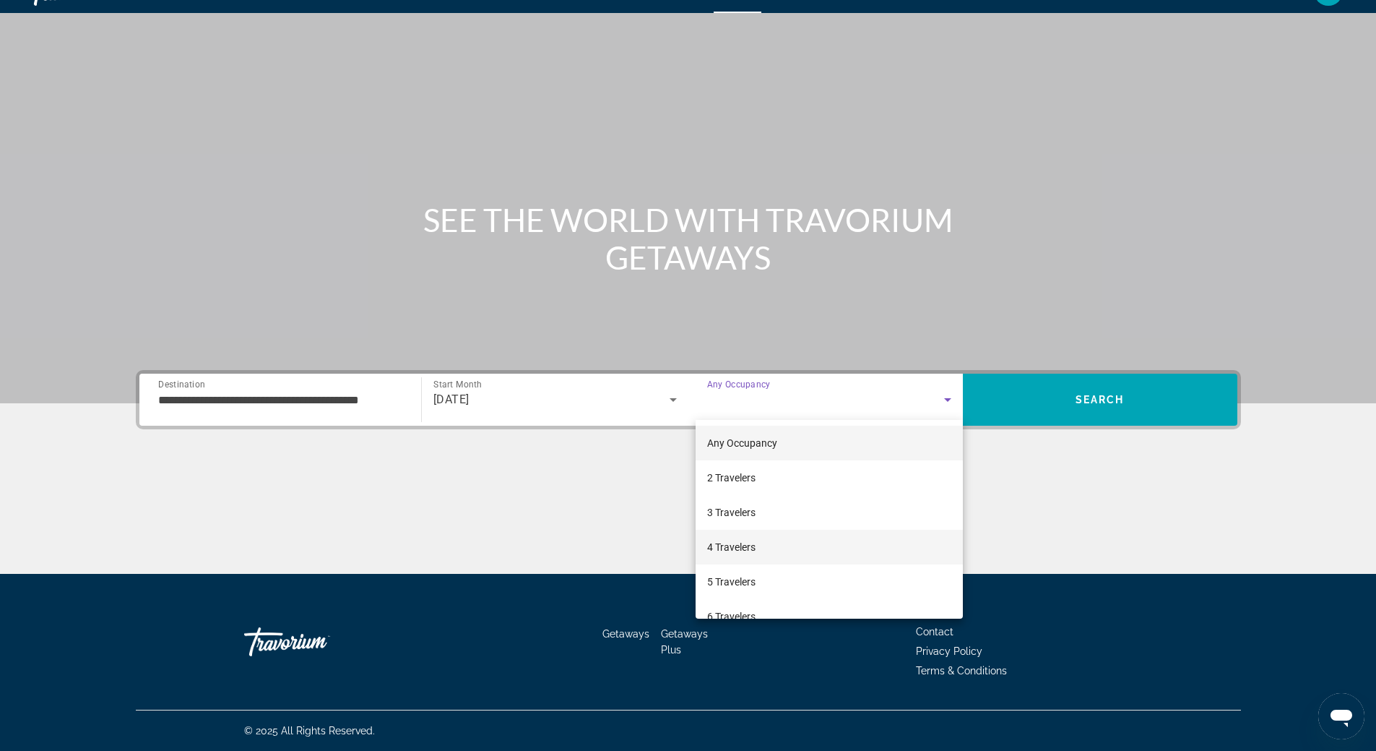
click at [857, 551] on mat-option "4 Travelers" at bounding box center [829, 547] width 267 height 35
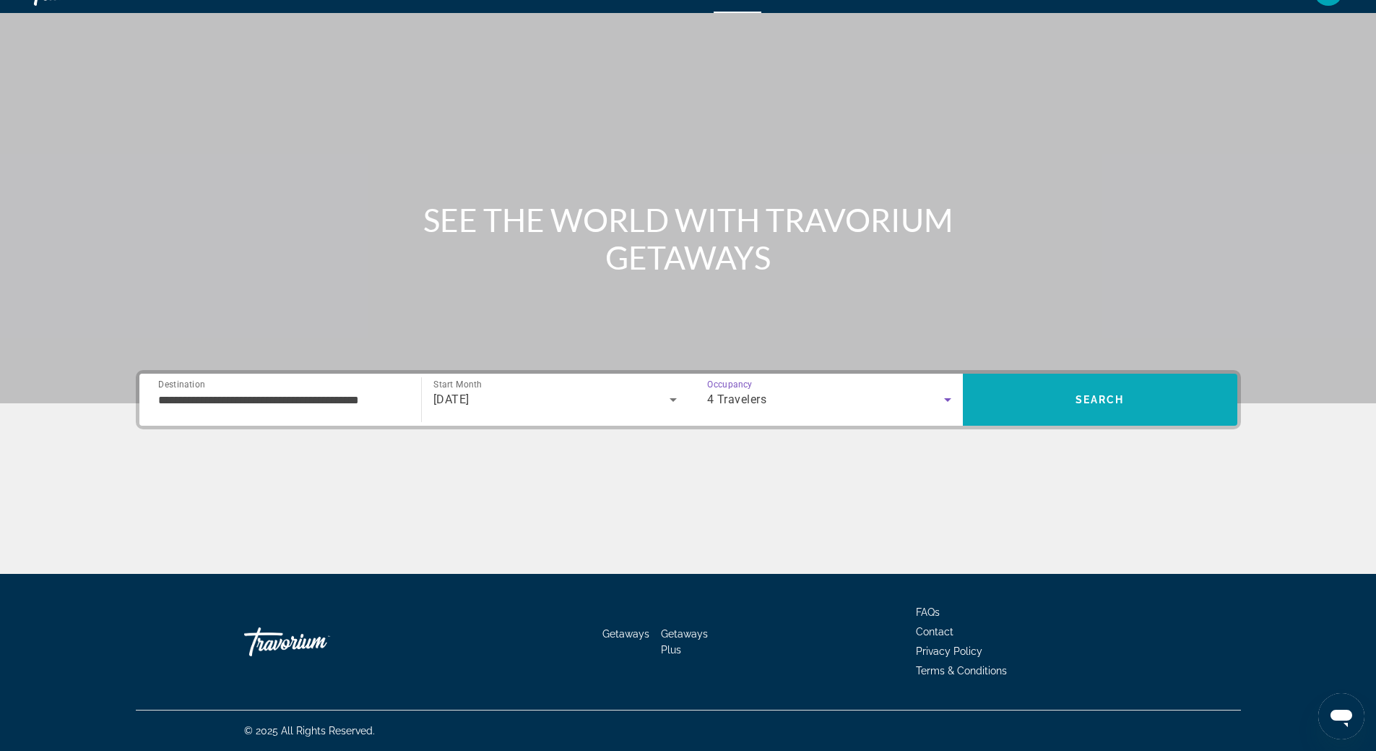
click at [1100, 400] on span "Search" at bounding box center [1100, 400] width 49 height 12
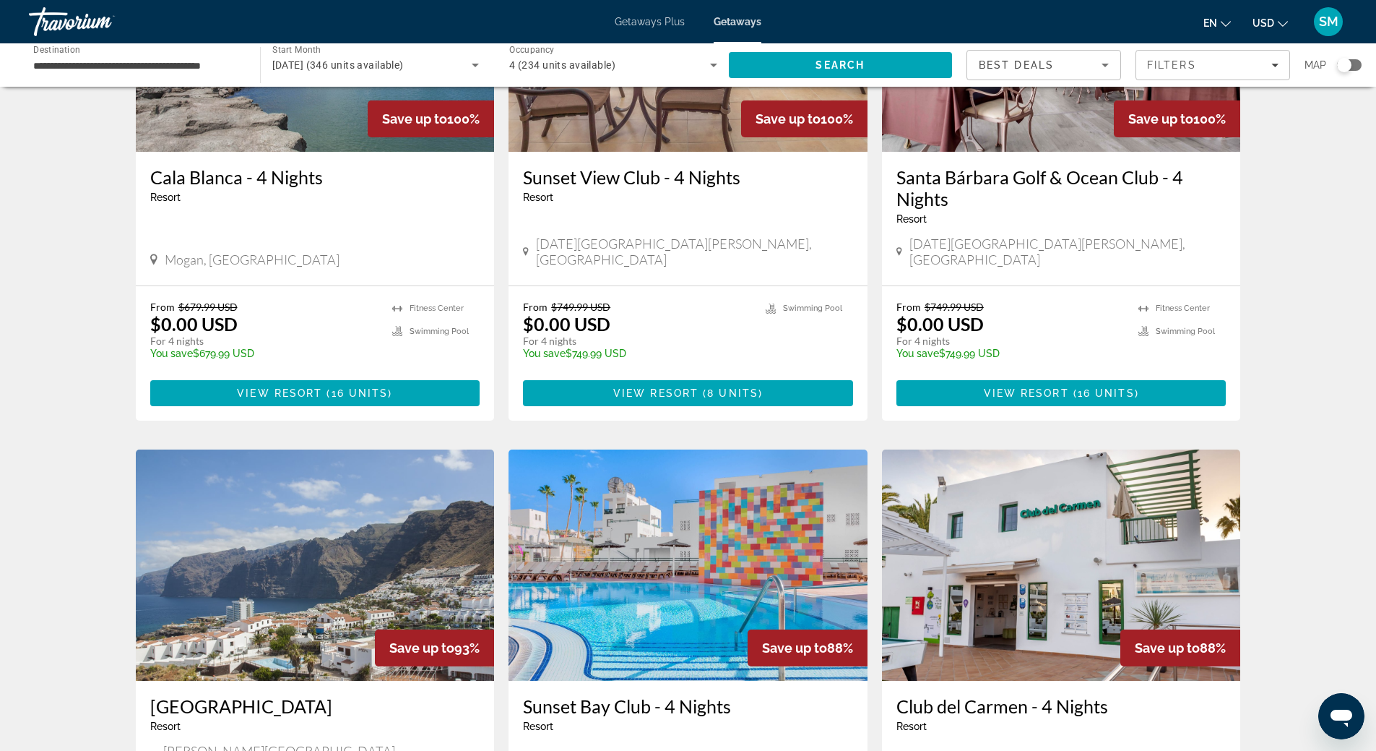
scroll to position [506, 0]
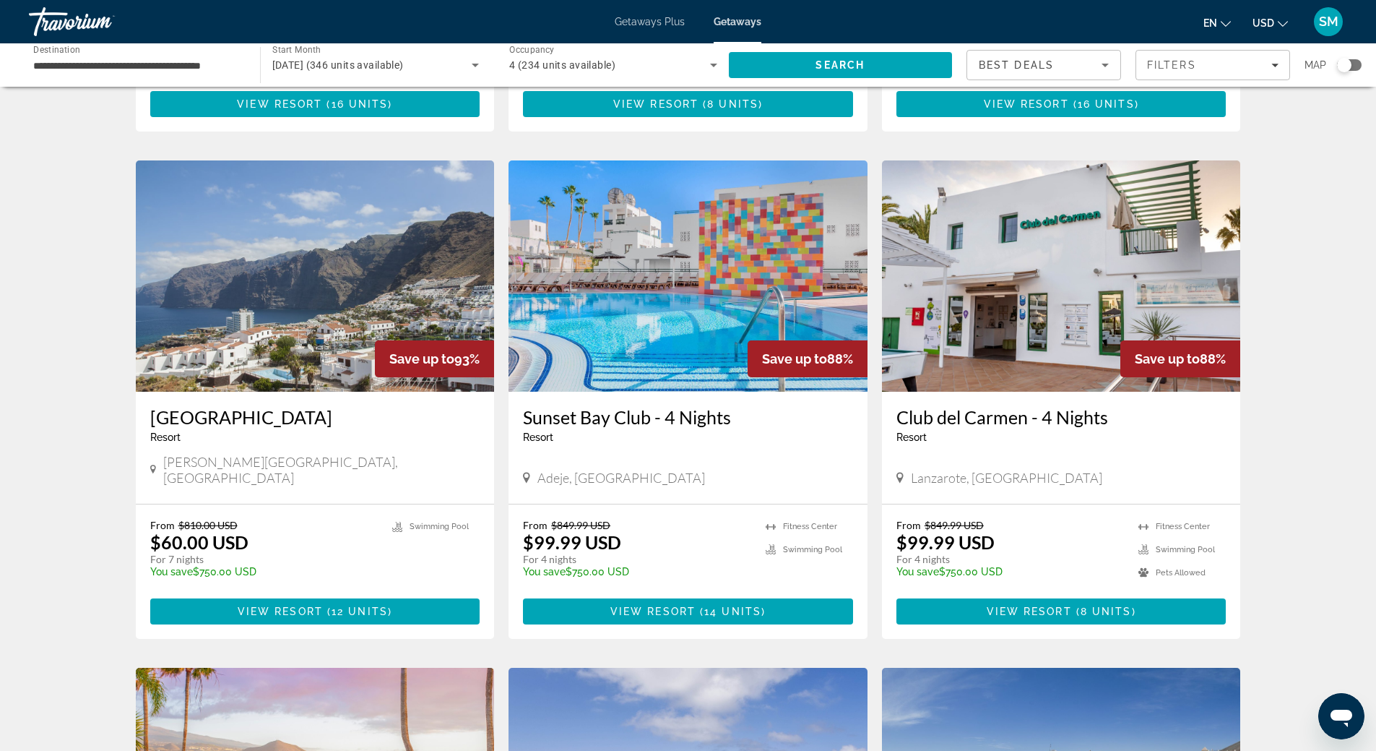
click at [289, 263] on img "Main content" at bounding box center [315, 275] width 359 height 231
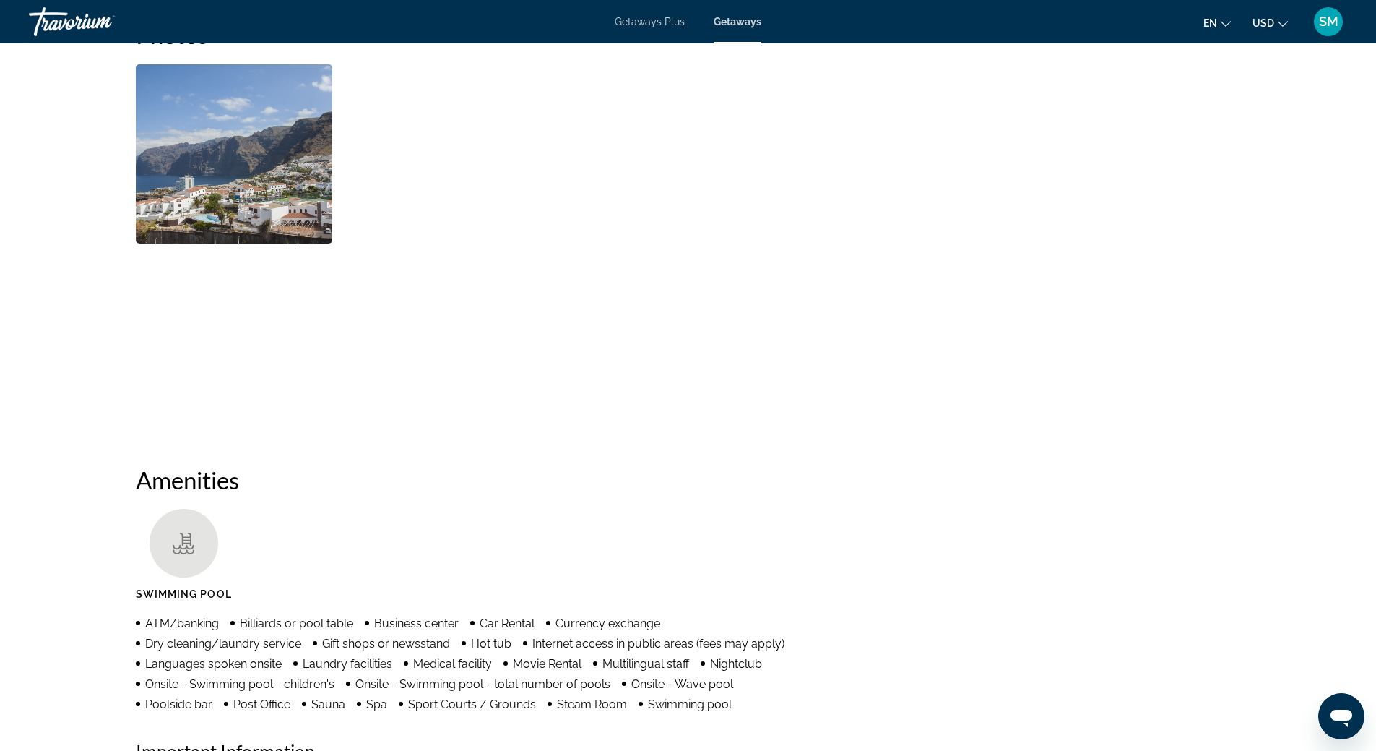
scroll to position [277, 0]
